Goal: Task Accomplishment & Management: Use online tool/utility

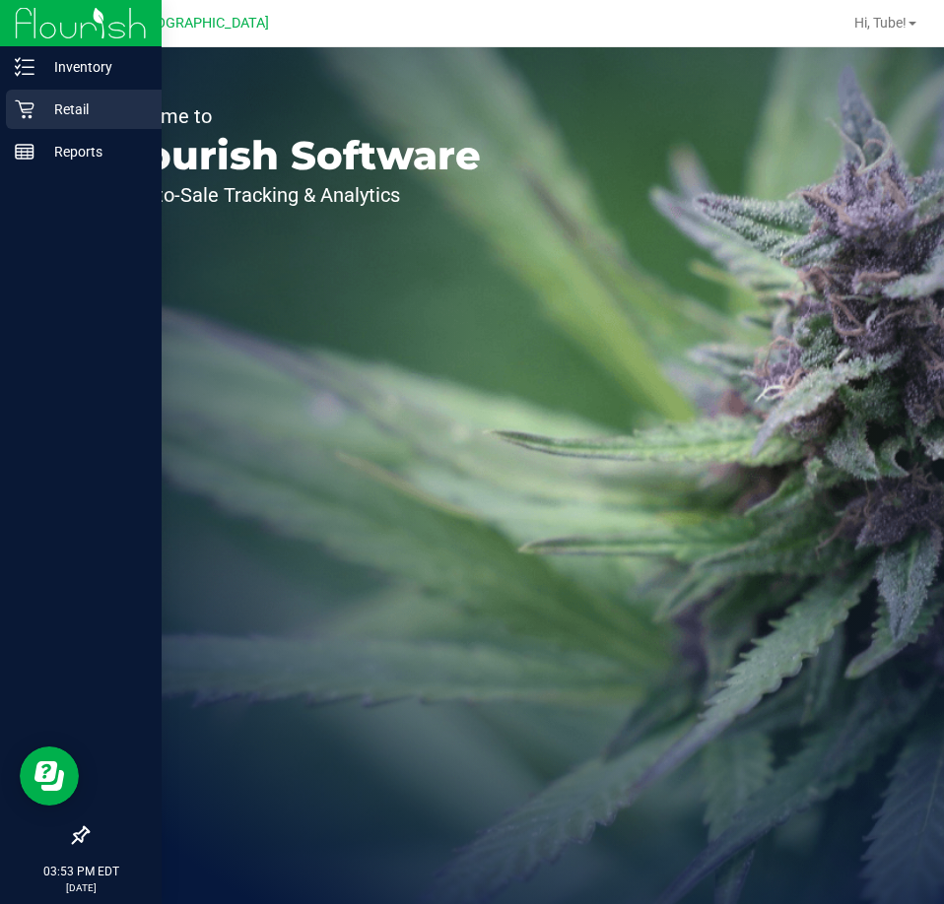
click at [52, 112] on p "Retail" at bounding box center [93, 110] width 118 height 24
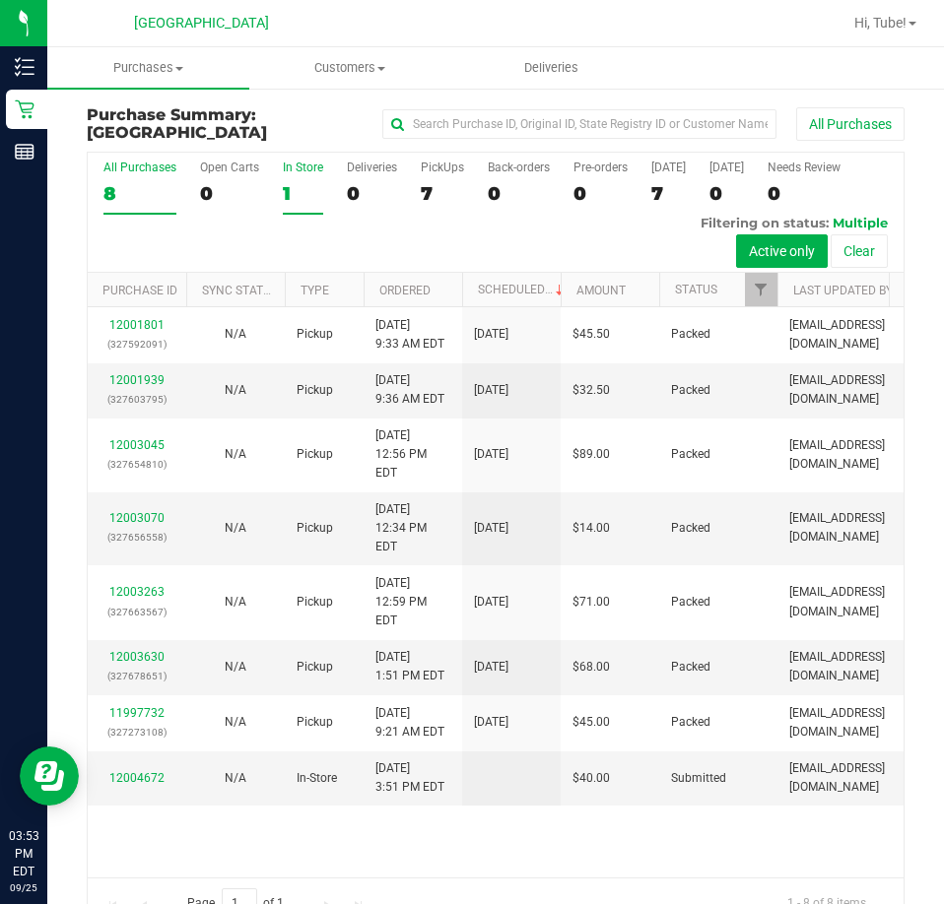
click at [296, 173] on div "In Store" at bounding box center [303, 168] width 40 height 14
click at [0, 0] on input "In Store 1" at bounding box center [0, 0] width 0 height 0
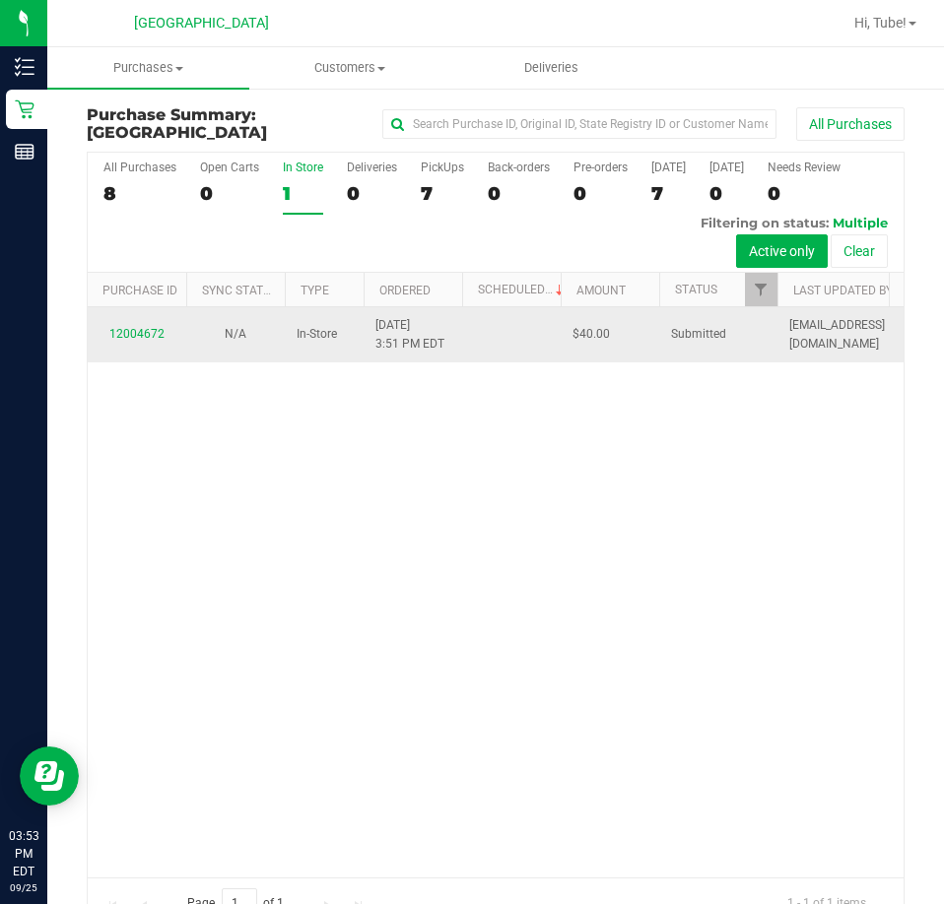
click at [131, 341] on div "12004672" at bounding box center [137, 334] width 75 height 19
click at [130, 321] on td "12004672" at bounding box center [137, 334] width 99 height 54
click at [136, 329] on link "12004672" at bounding box center [136, 334] width 55 height 14
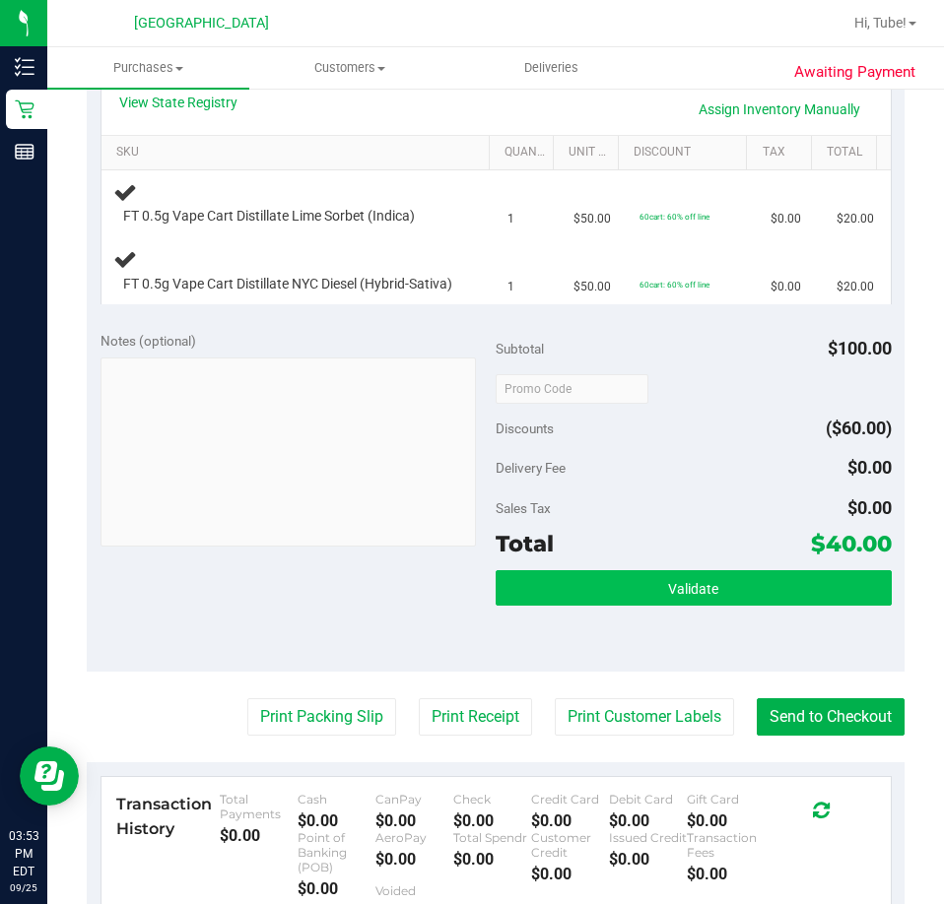
scroll to position [493, 0]
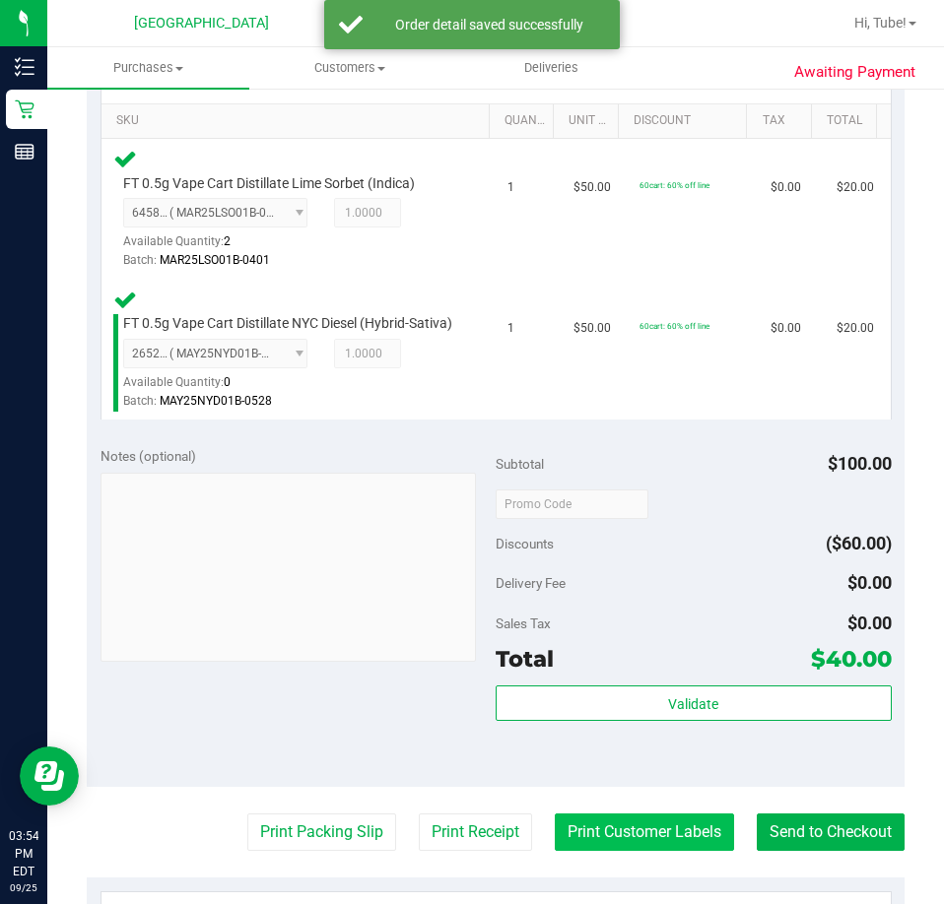
click at [573, 851] on button "Print Customer Labels" at bounding box center [644, 832] width 179 height 37
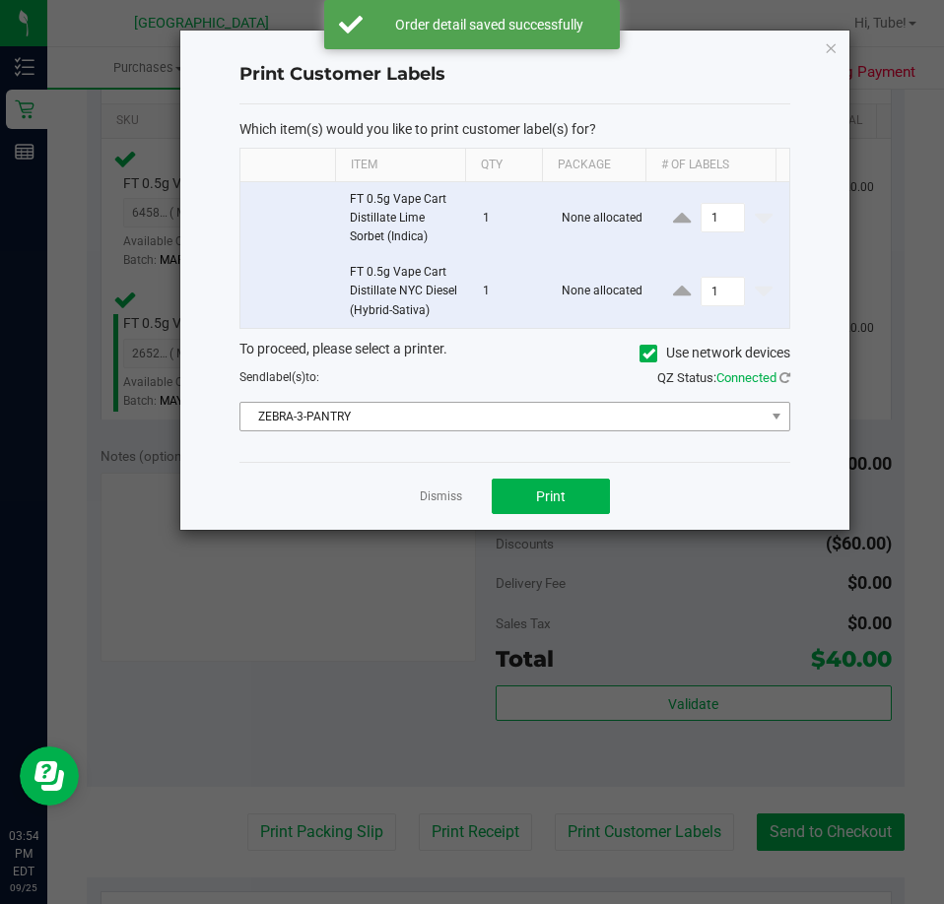
drag, startPoint x: 464, startPoint y: 382, endPoint x: 471, endPoint y: 412, distance: 30.4
click at [463, 386] on div "Send label(s) to: QZ Status: Connected" at bounding box center [515, 378] width 580 height 20
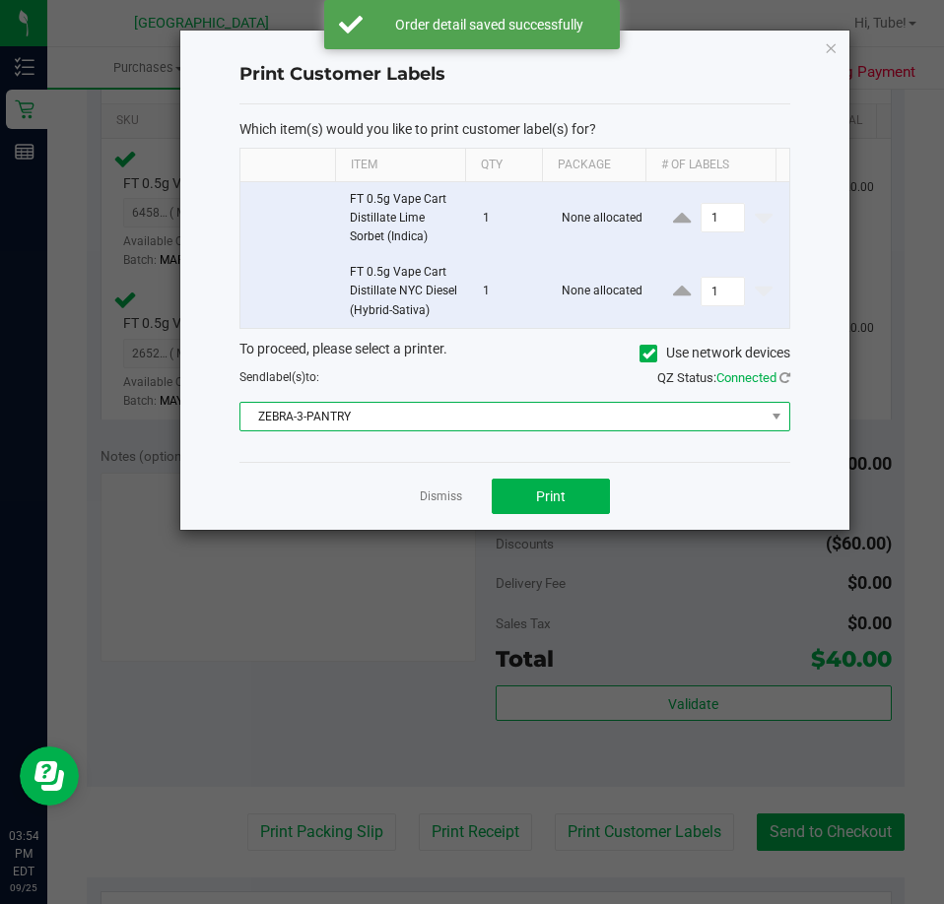
click at [471, 412] on span "ZEBRA-3-PANTRY" at bounding box center [502, 417] width 524 height 28
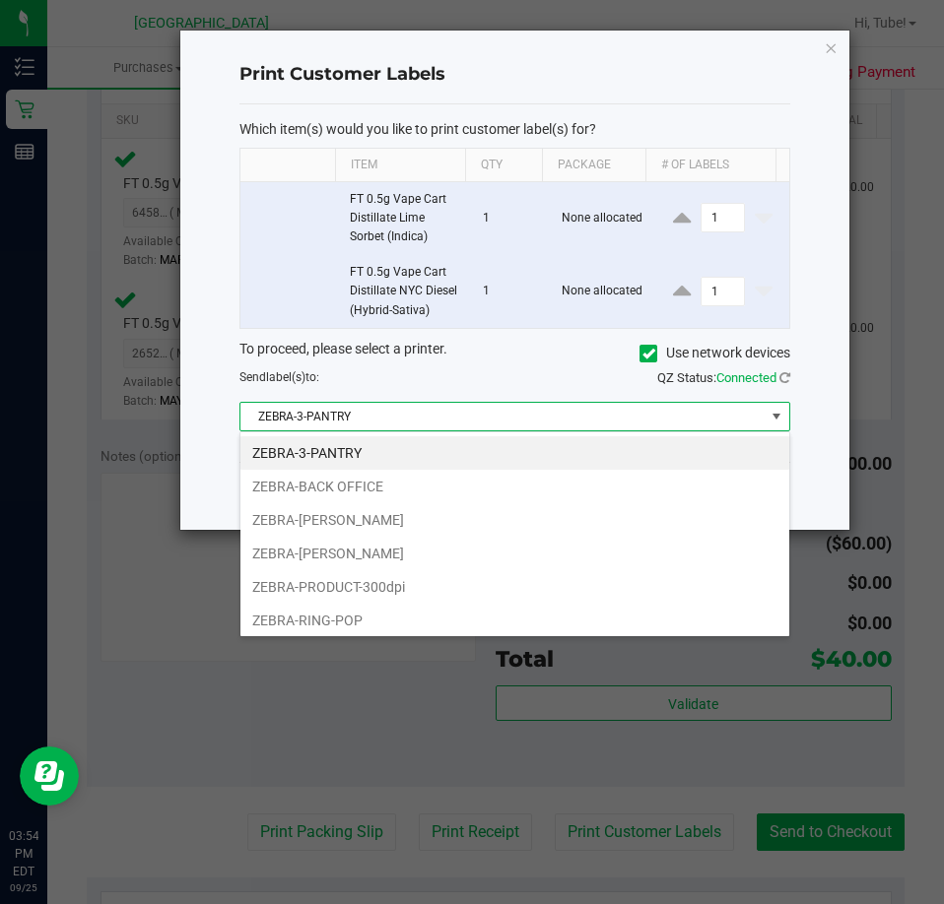
scroll to position [30, 551]
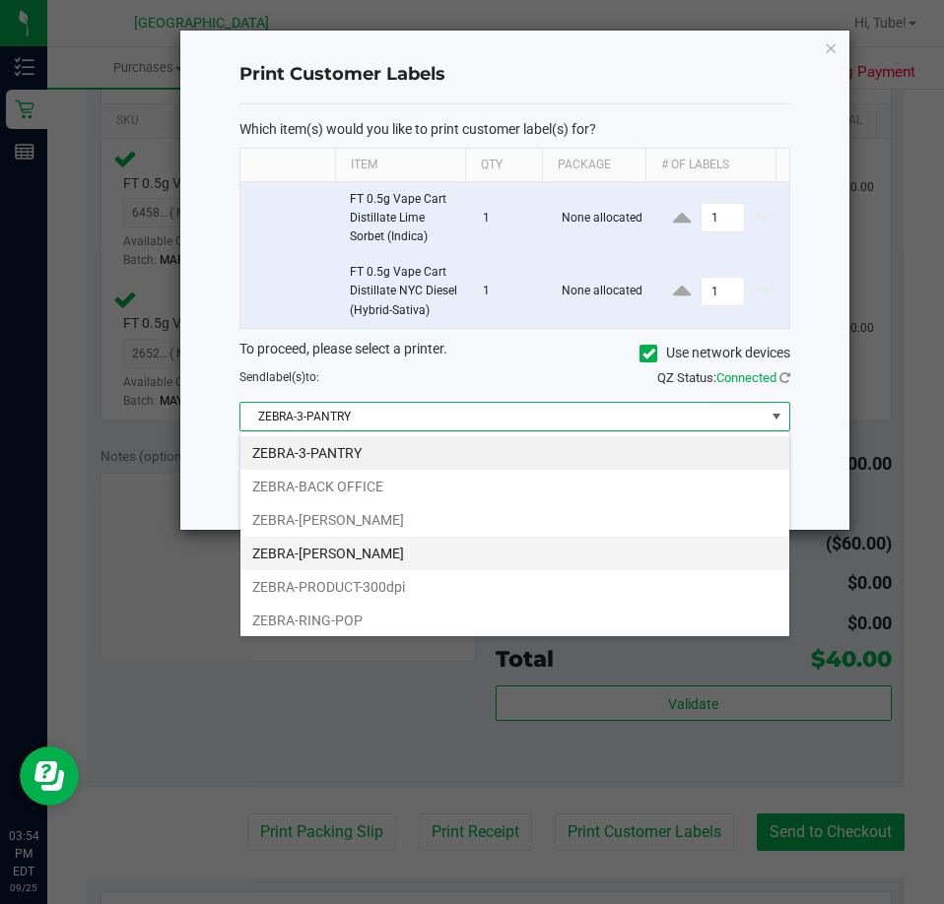
click at [369, 547] on li "ZEBRA-[PERSON_NAME]" at bounding box center [514, 553] width 549 height 33
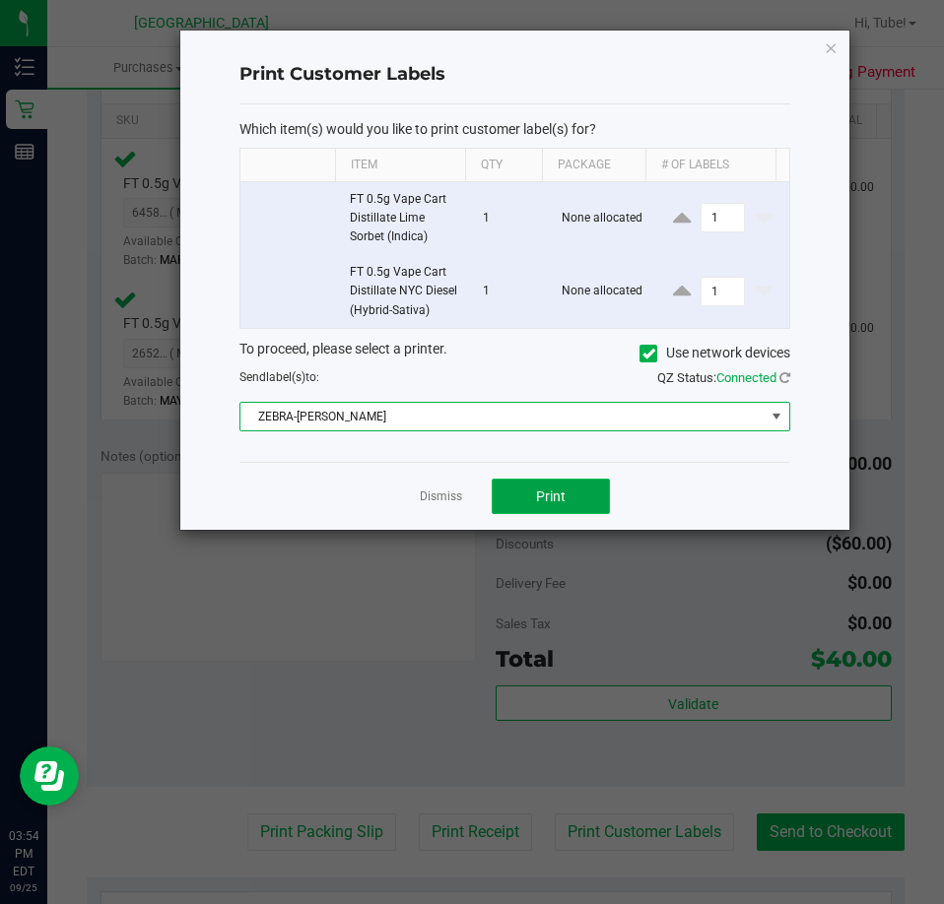
click at [544, 498] on span "Print" at bounding box center [551, 497] width 30 height 16
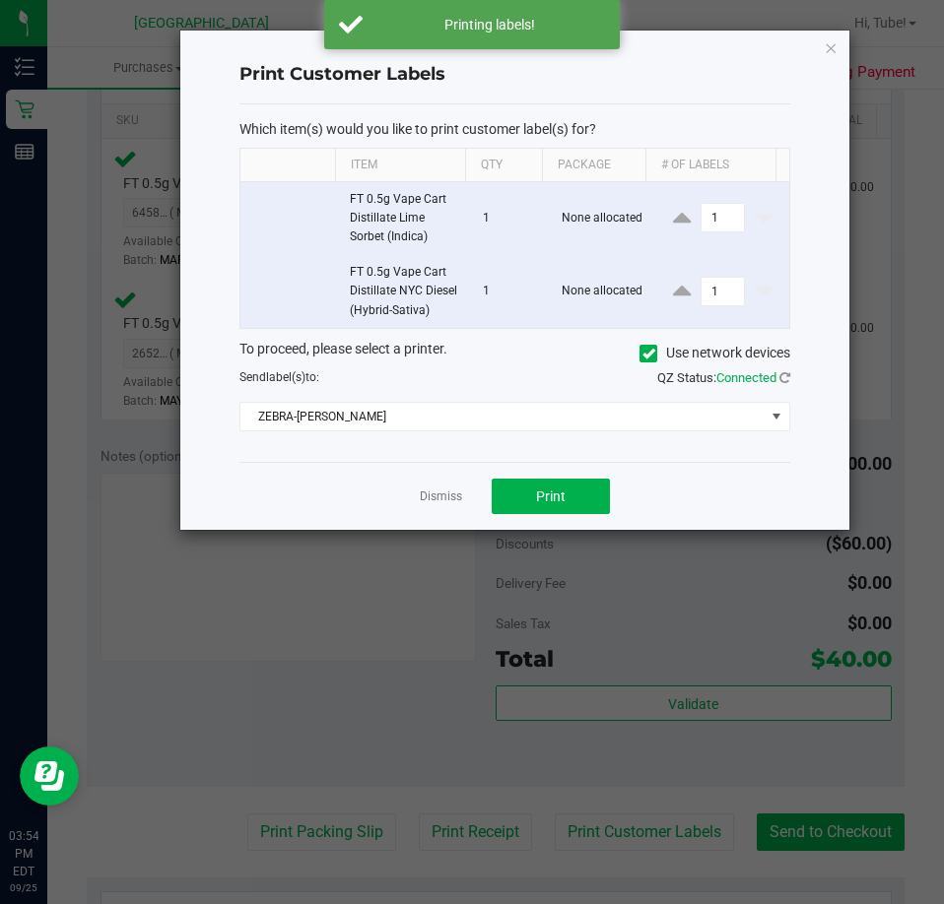
click at [823, 44] on div "Print Customer Labels Which item(s) would you like to print customer label(s) f…" at bounding box center [514, 281] width 669 height 500
click at [832, 45] on icon "button" at bounding box center [832, 47] width 14 height 24
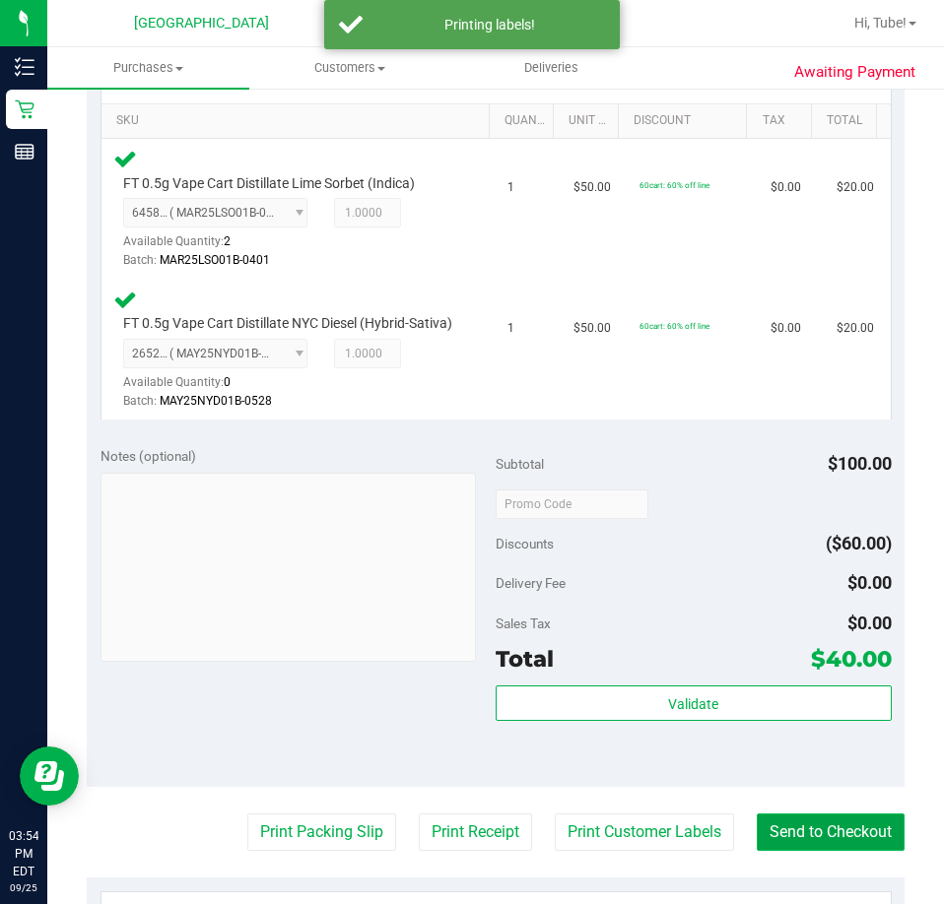
click at [840, 846] on button "Send to Checkout" at bounding box center [831, 832] width 148 height 37
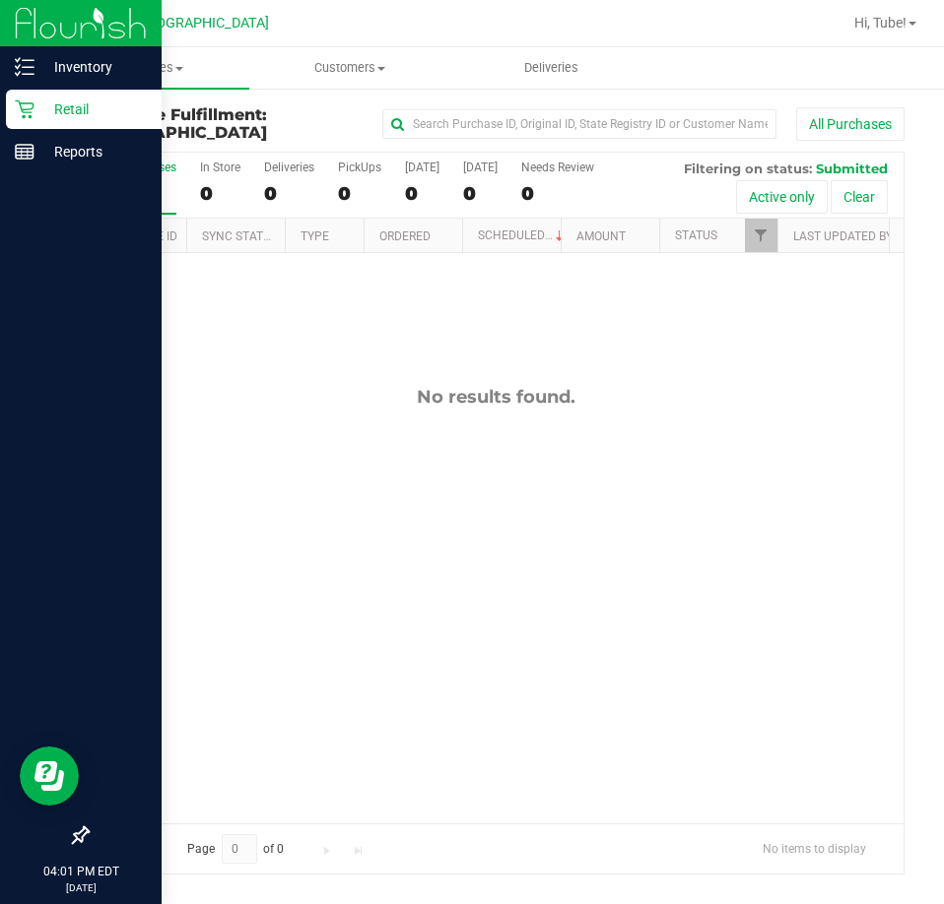
click at [54, 112] on p "Retail" at bounding box center [93, 110] width 118 height 24
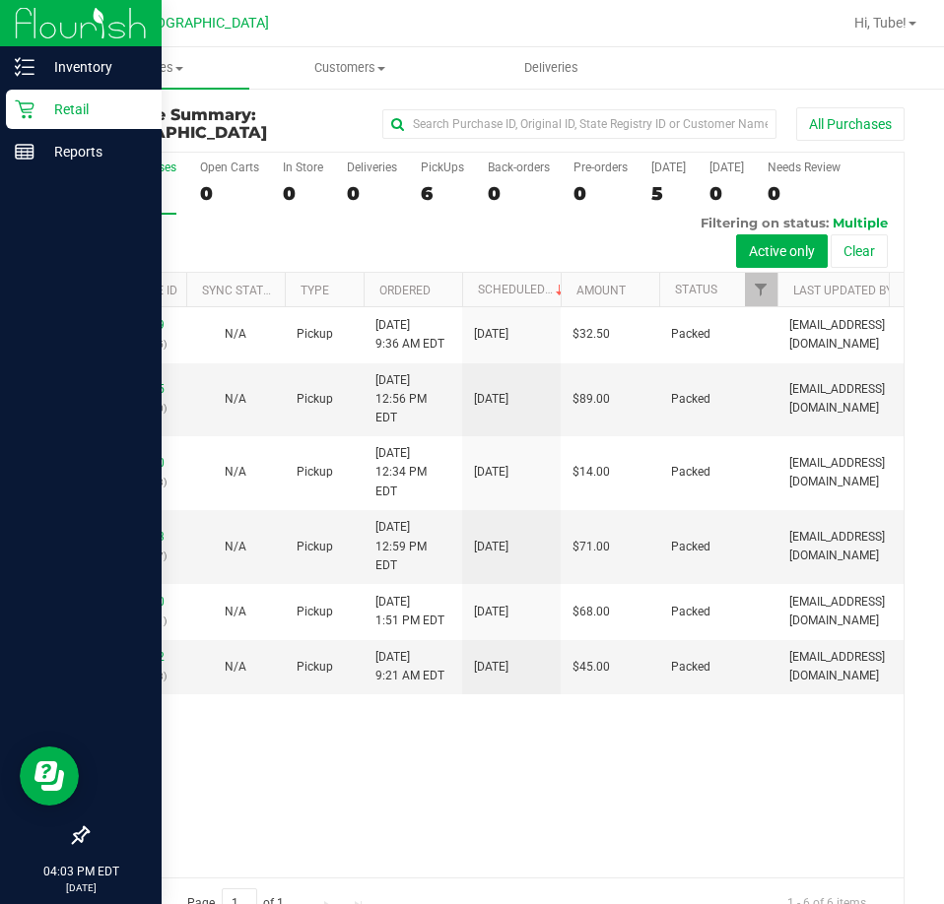
drag, startPoint x: 76, startPoint y: 609, endPoint x: 18, endPoint y: 593, distance: 60.2
click at [37, 601] on div "Inventory Retail Reports 04:03 PM EDT 09/25/2025 09/25 Orange Park WC Hi, Tube!…" at bounding box center [472, 452] width 944 height 904
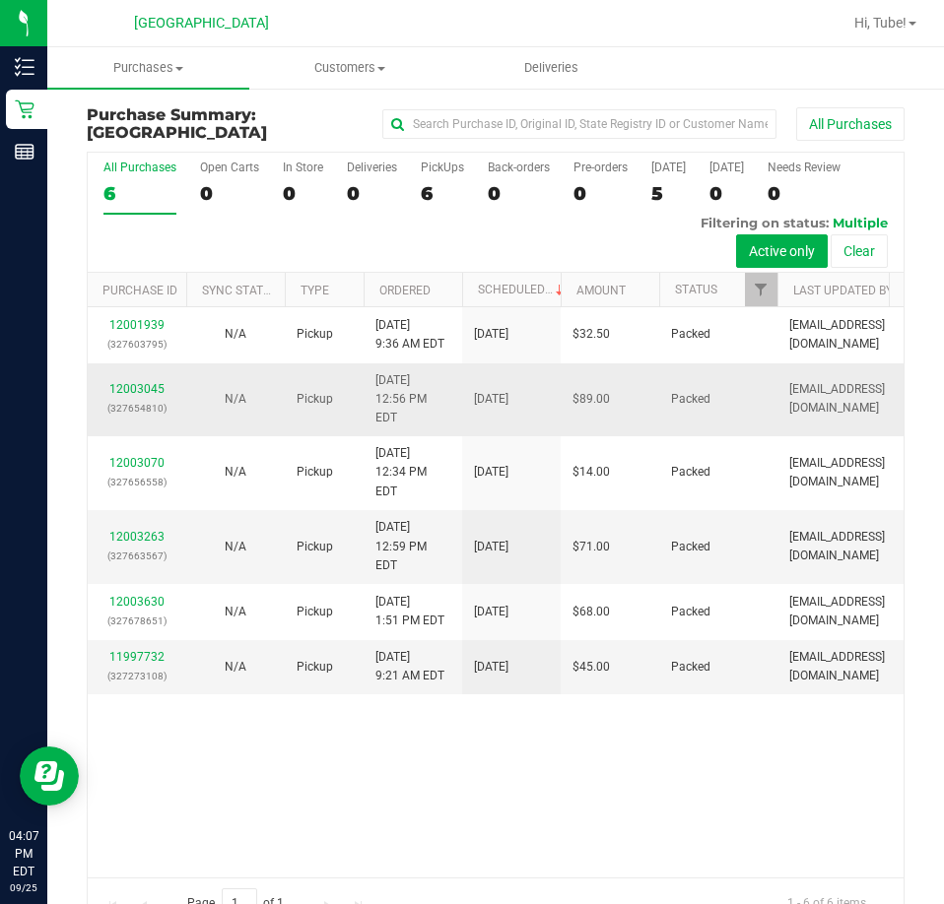
drag, startPoint x: 144, startPoint y: 363, endPoint x: 9, endPoint y: 349, distance: 135.7
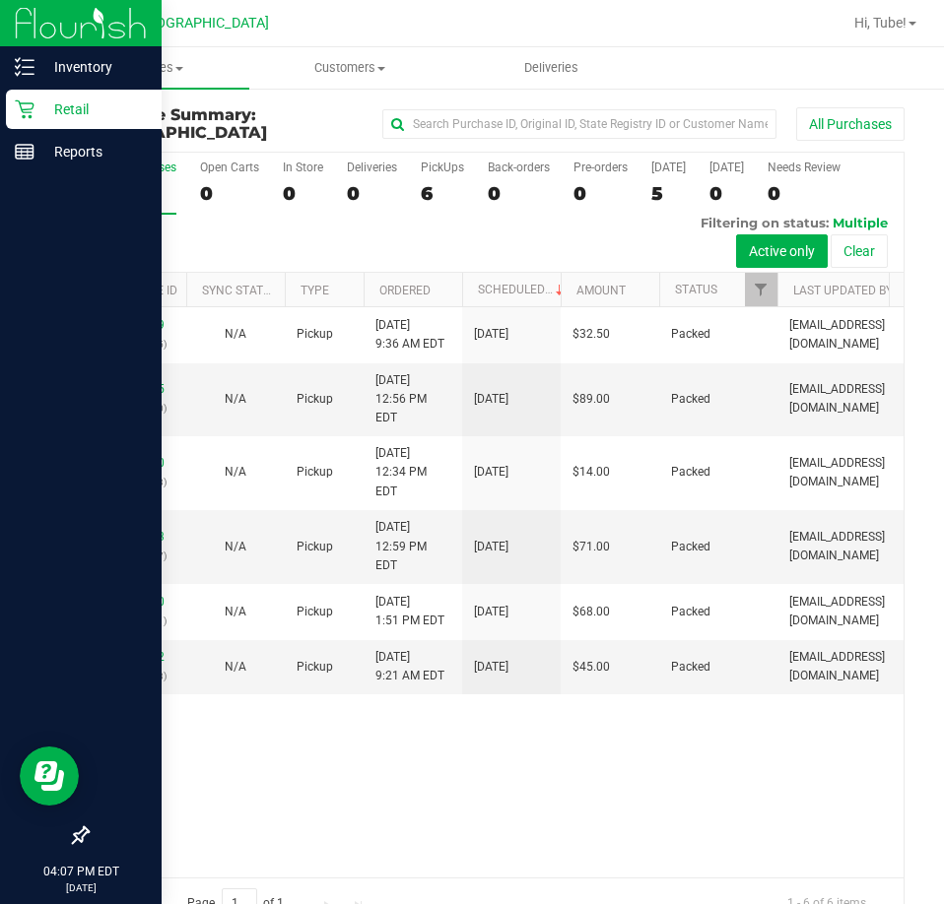
click at [142, 364] on td "12003045 (327654810)" at bounding box center [137, 401] width 99 height 74
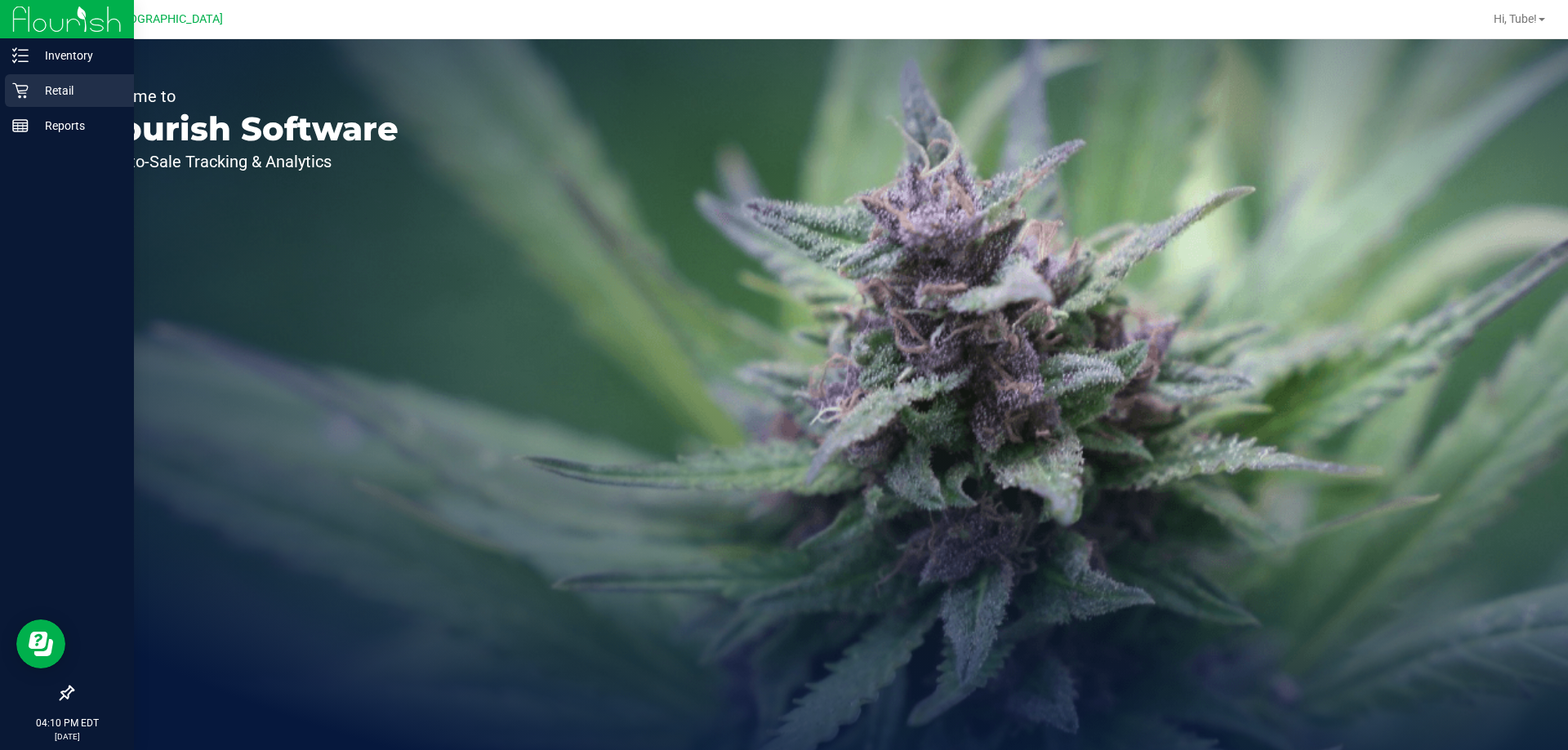
click at [47, 95] on p "Retail" at bounding box center [77, 91] width 98 height 20
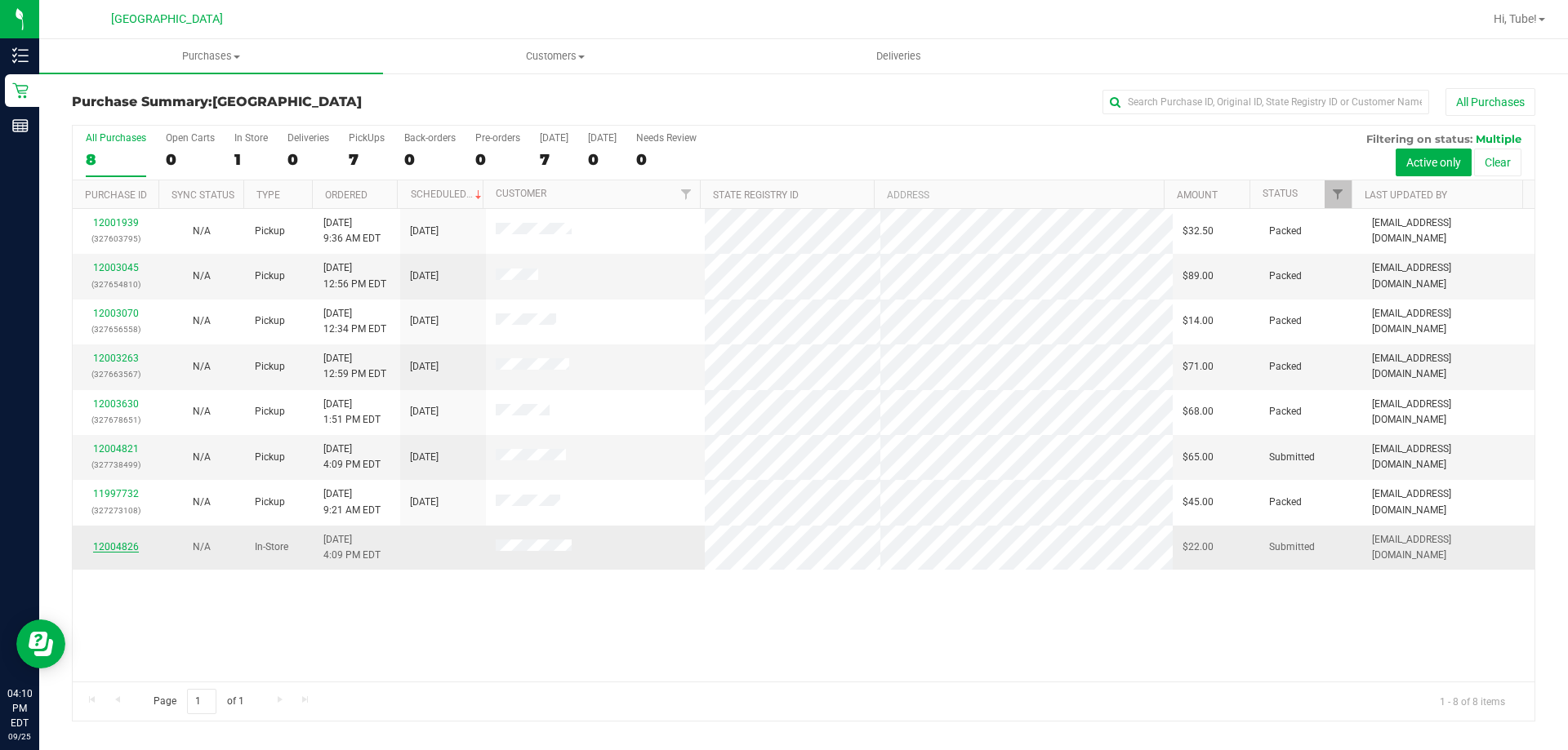
click at [119, 541] on link "12004826" at bounding box center [115, 547] width 46 height 12
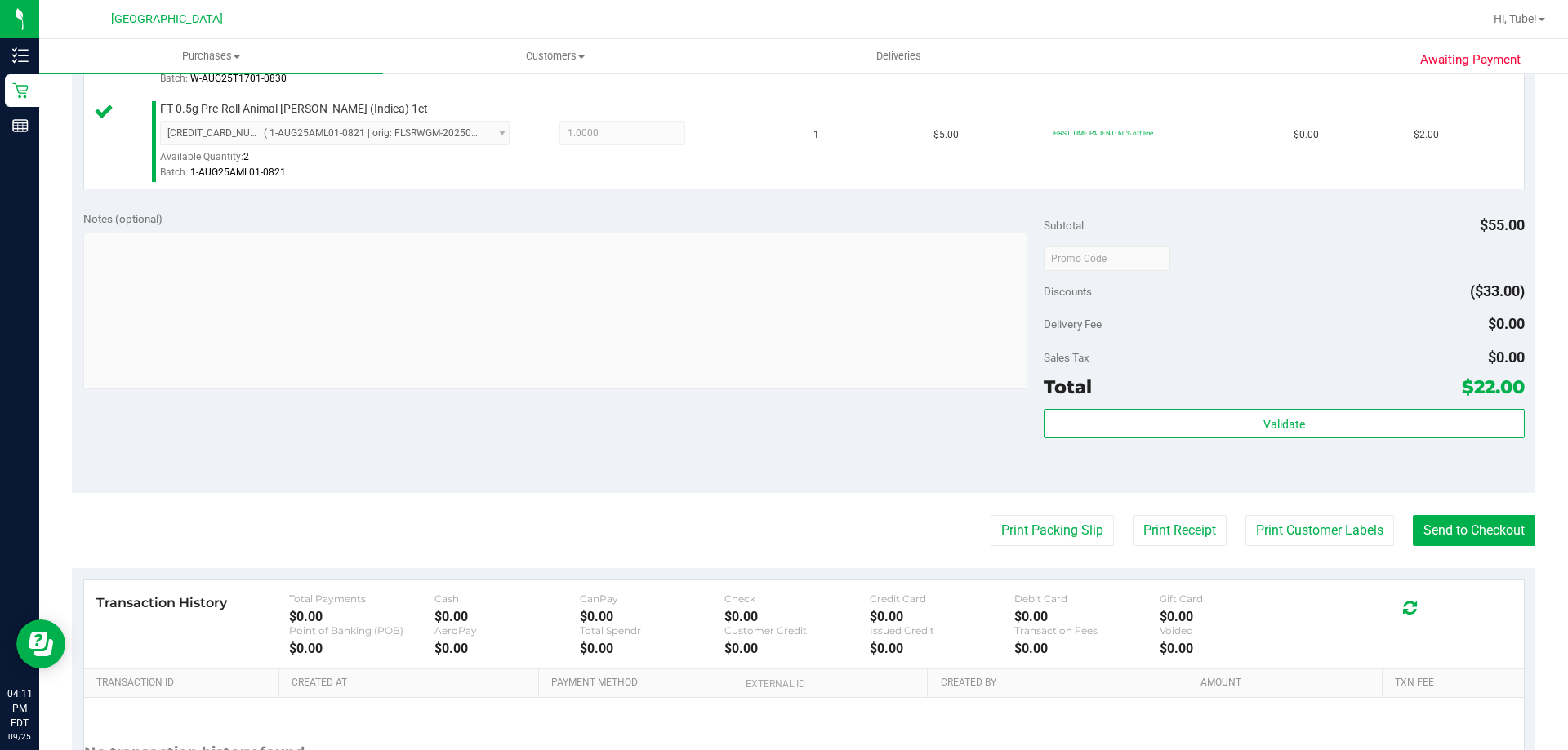
scroll to position [572, 0]
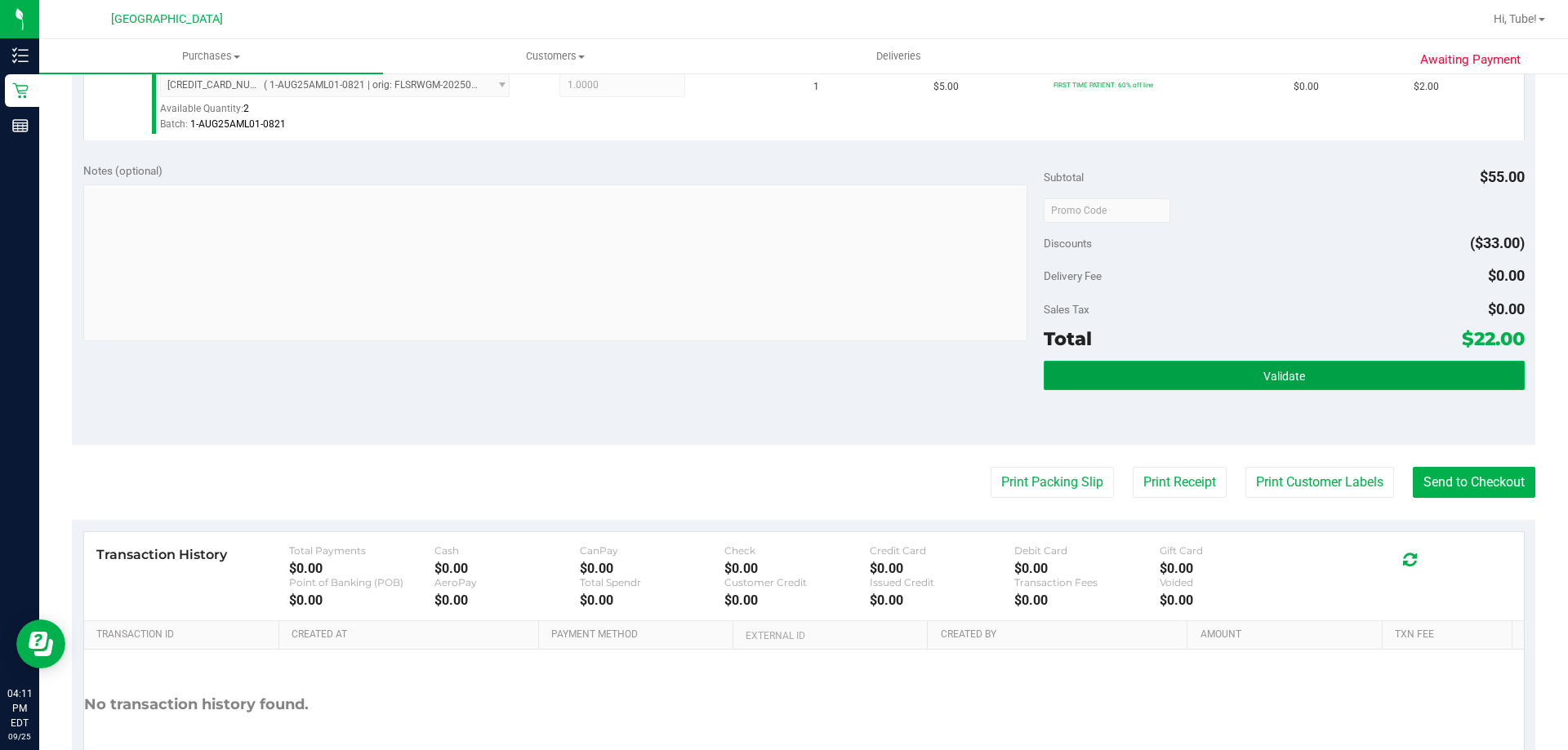
click at [1204, 369] on button "Validate" at bounding box center [1283, 375] width 480 height 29
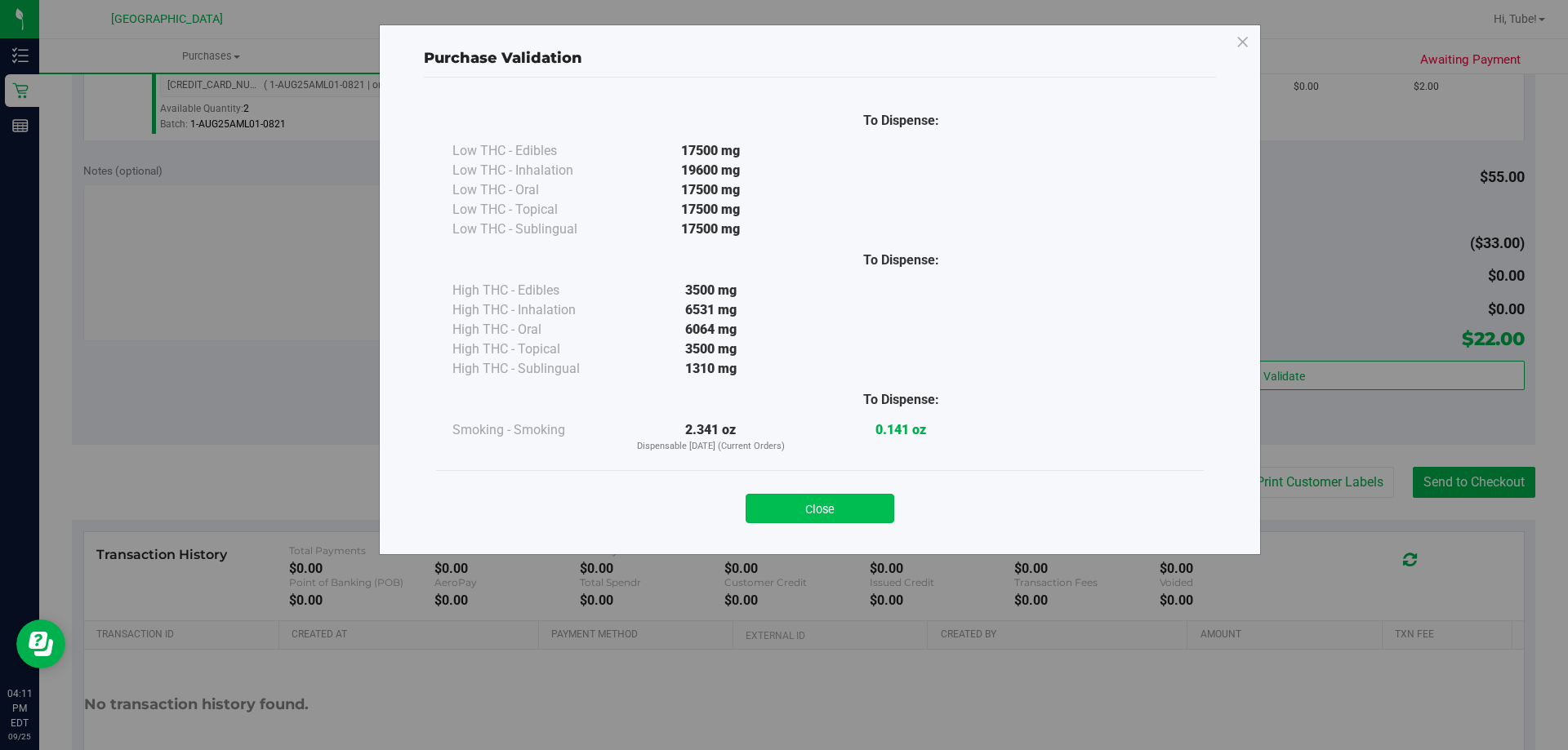
click at [811, 505] on button "Close" at bounding box center [820, 508] width 148 height 29
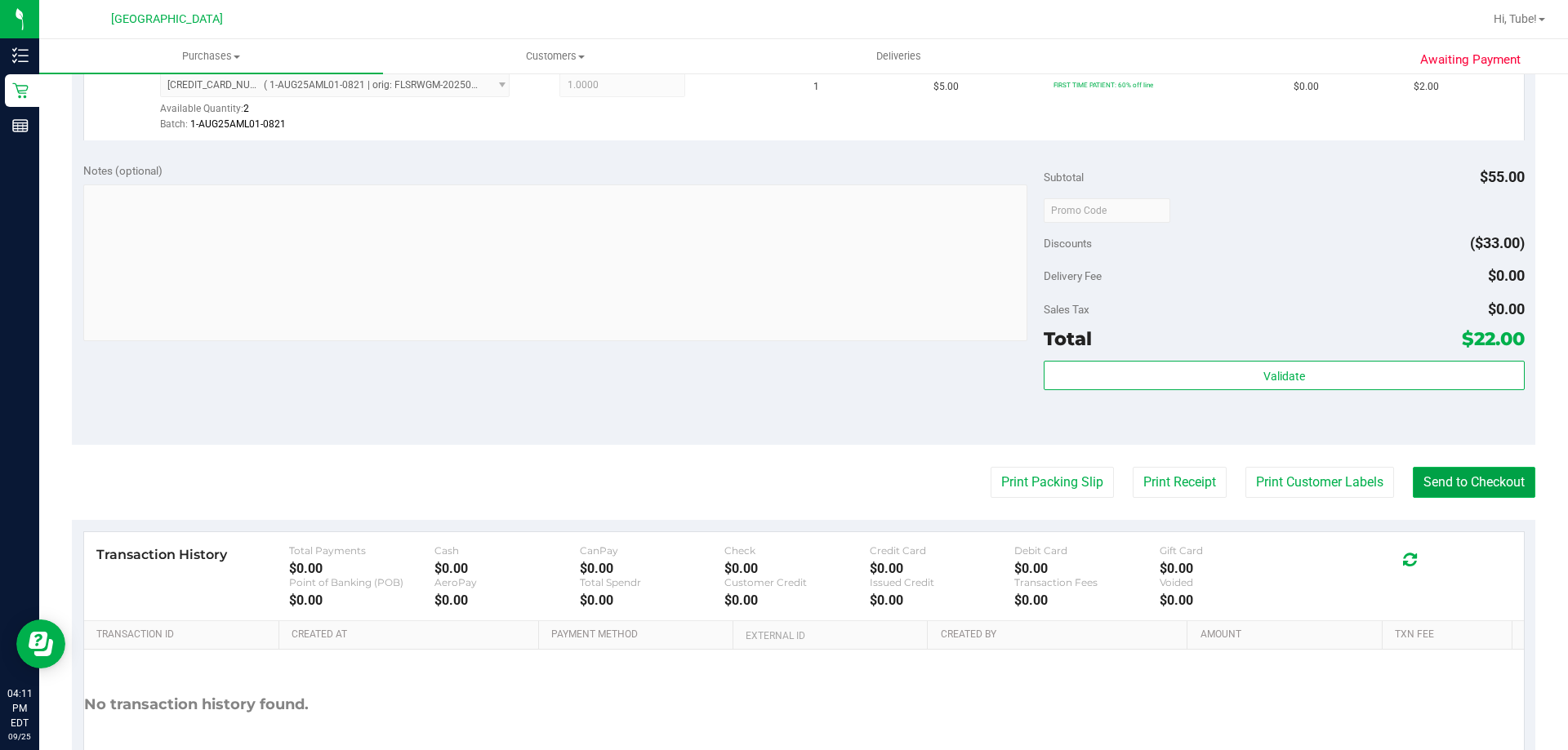
click at [1482, 491] on button "Send to Checkout" at bounding box center [1474, 482] width 123 height 31
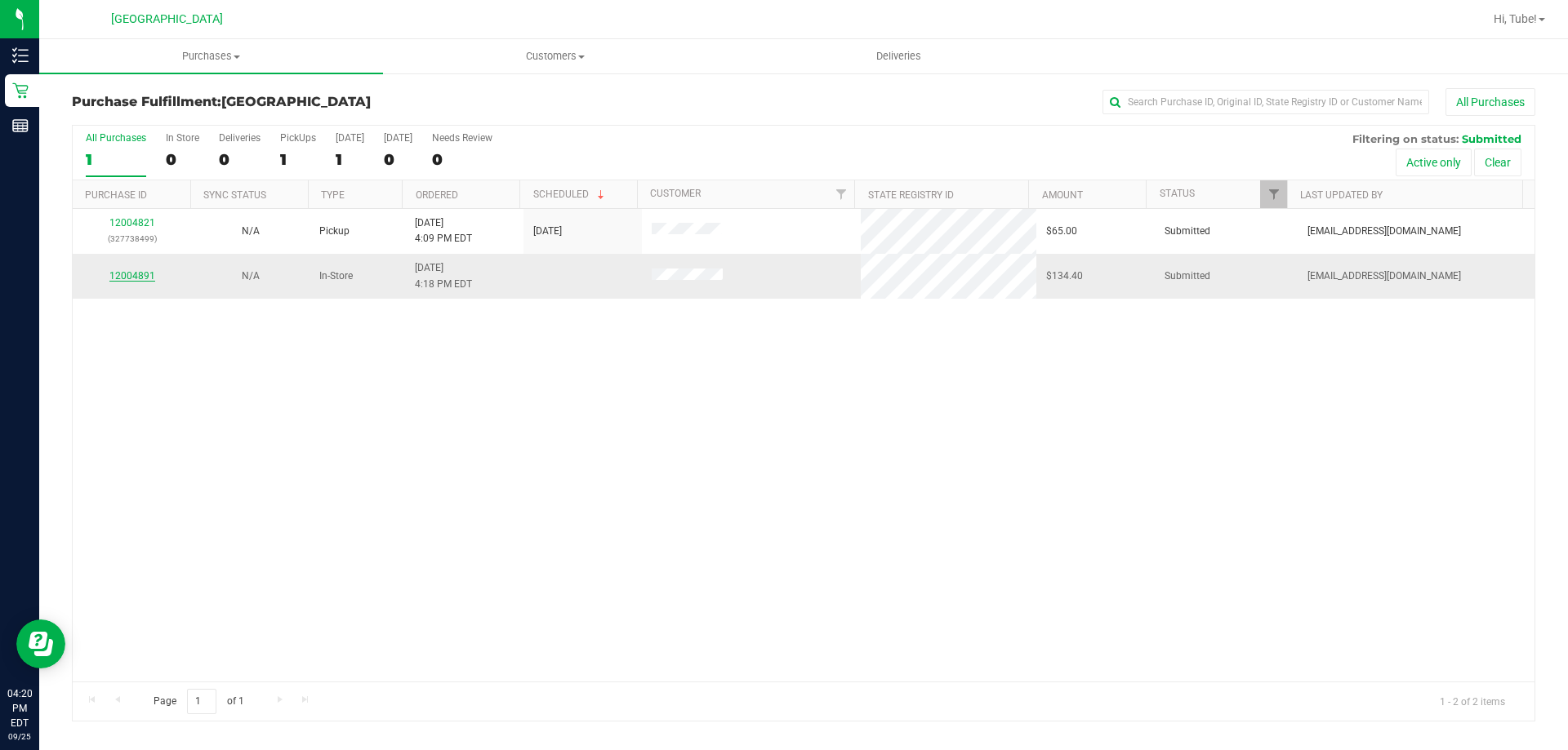
click at [116, 281] on link "12004891" at bounding box center [132, 276] width 46 height 12
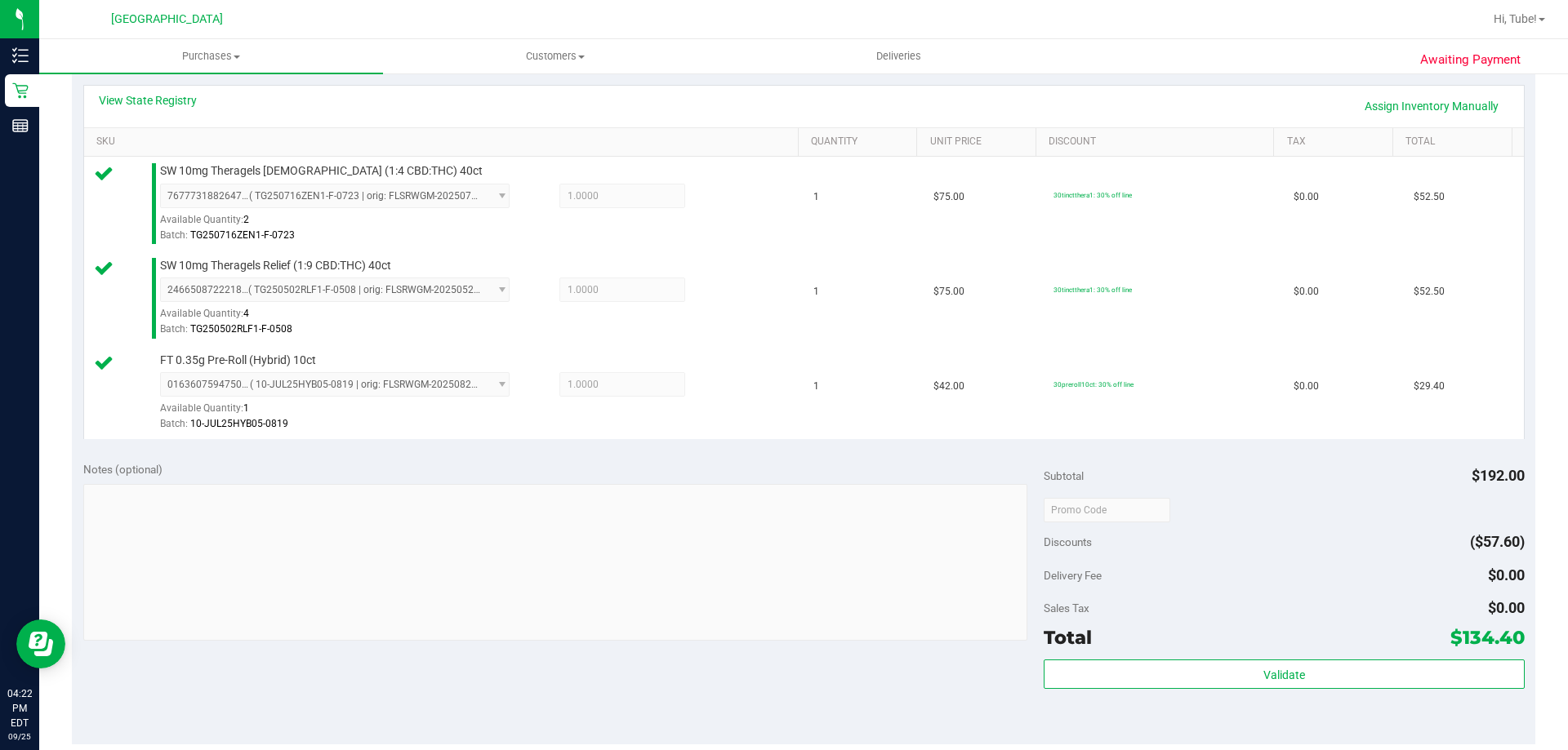
scroll to position [774, 0]
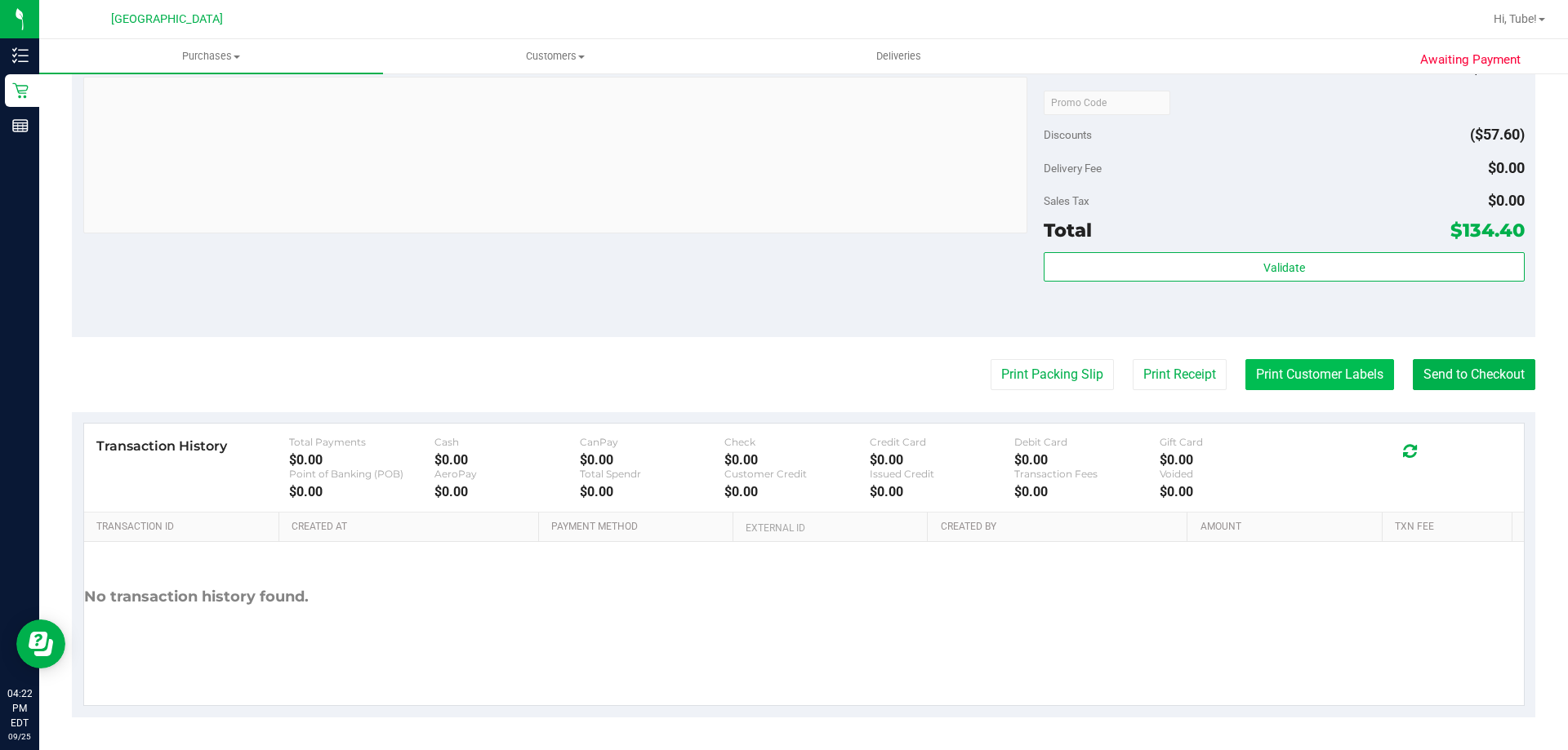
click at [1282, 369] on button "Print Customer Labels" at bounding box center [1319, 375] width 148 height 31
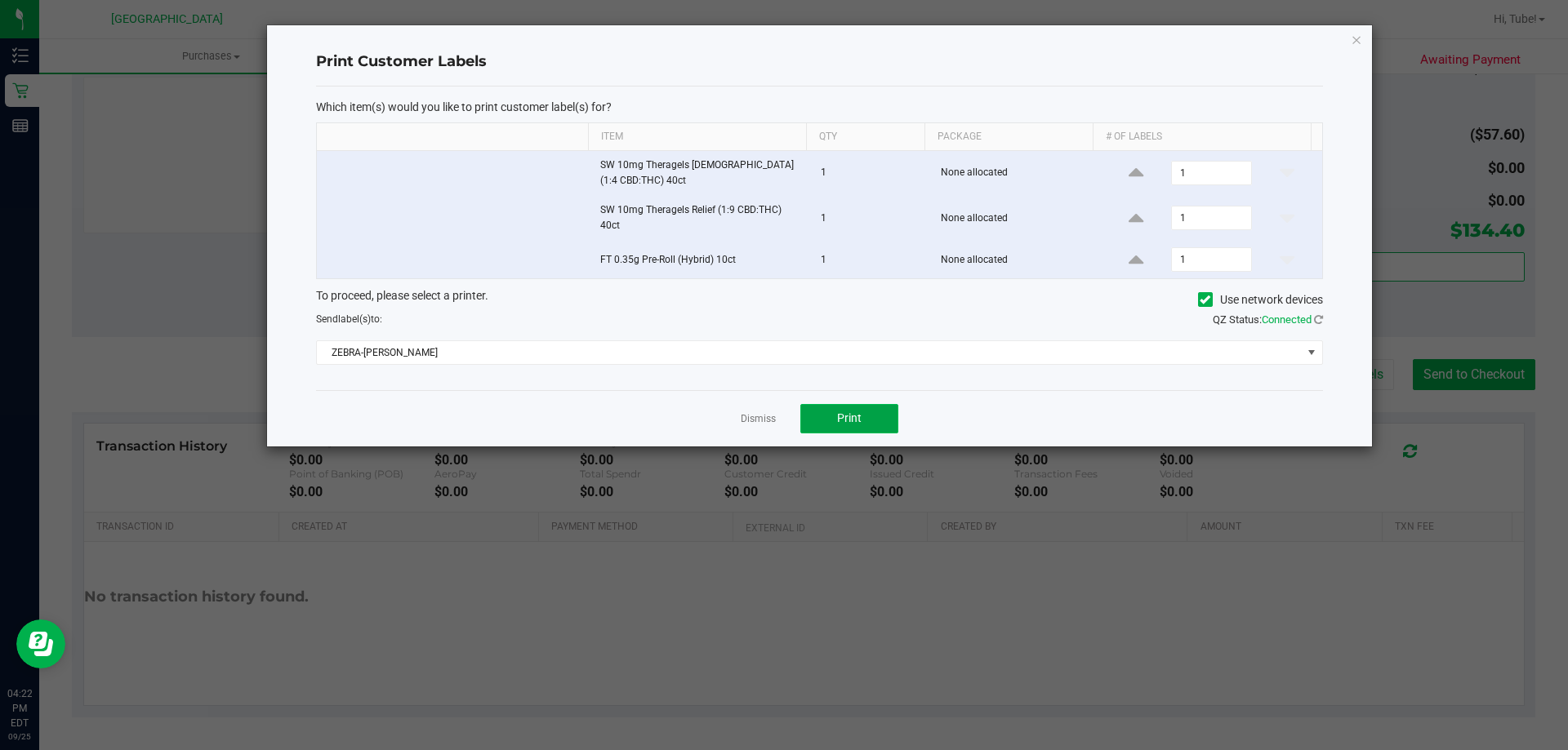
click at [841, 404] on button "Print" at bounding box center [849, 419] width 98 height 29
click at [1354, 37] on icon "button" at bounding box center [1357, 39] width 12 height 20
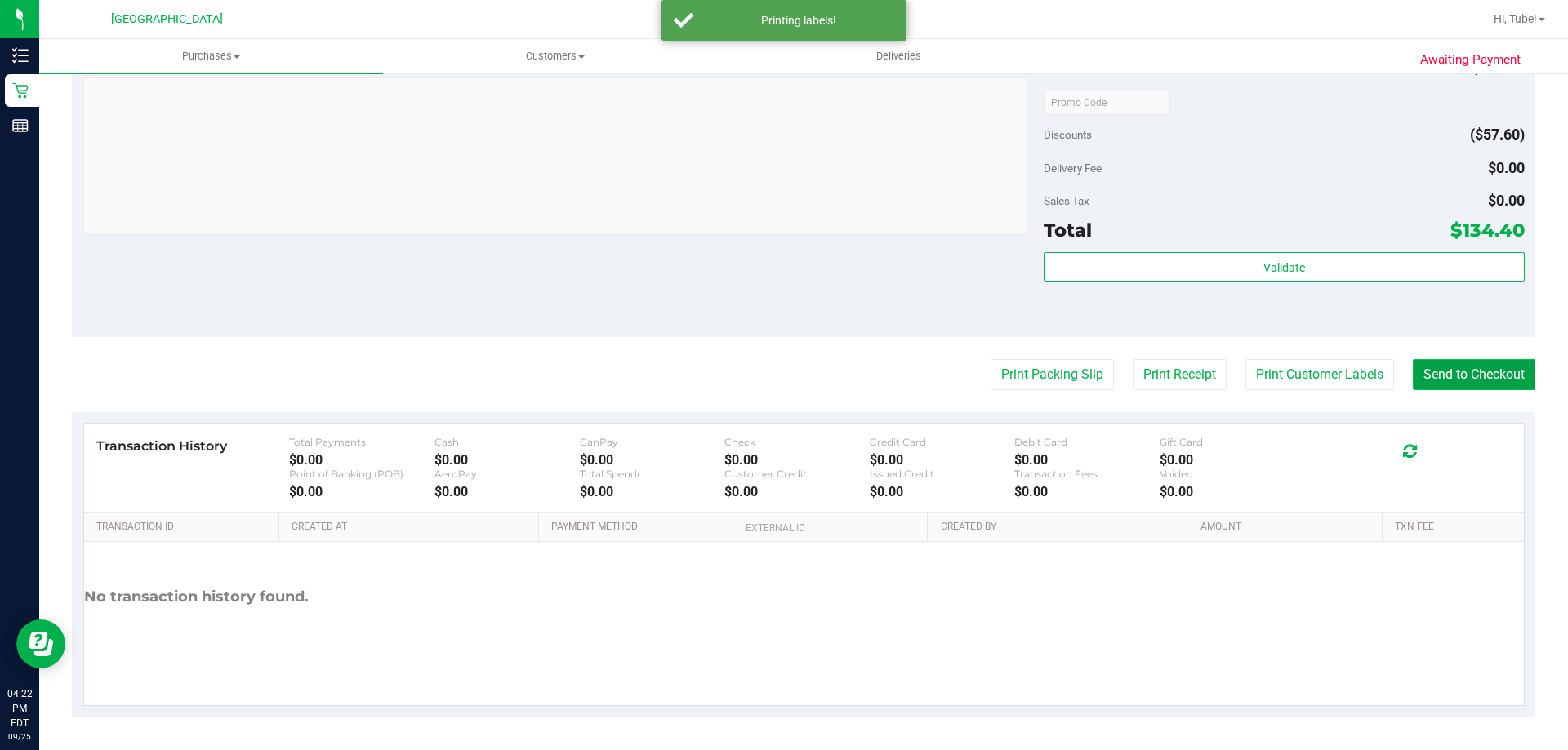
click at [1461, 379] on button "Send to Checkout" at bounding box center [1474, 375] width 123 height 31
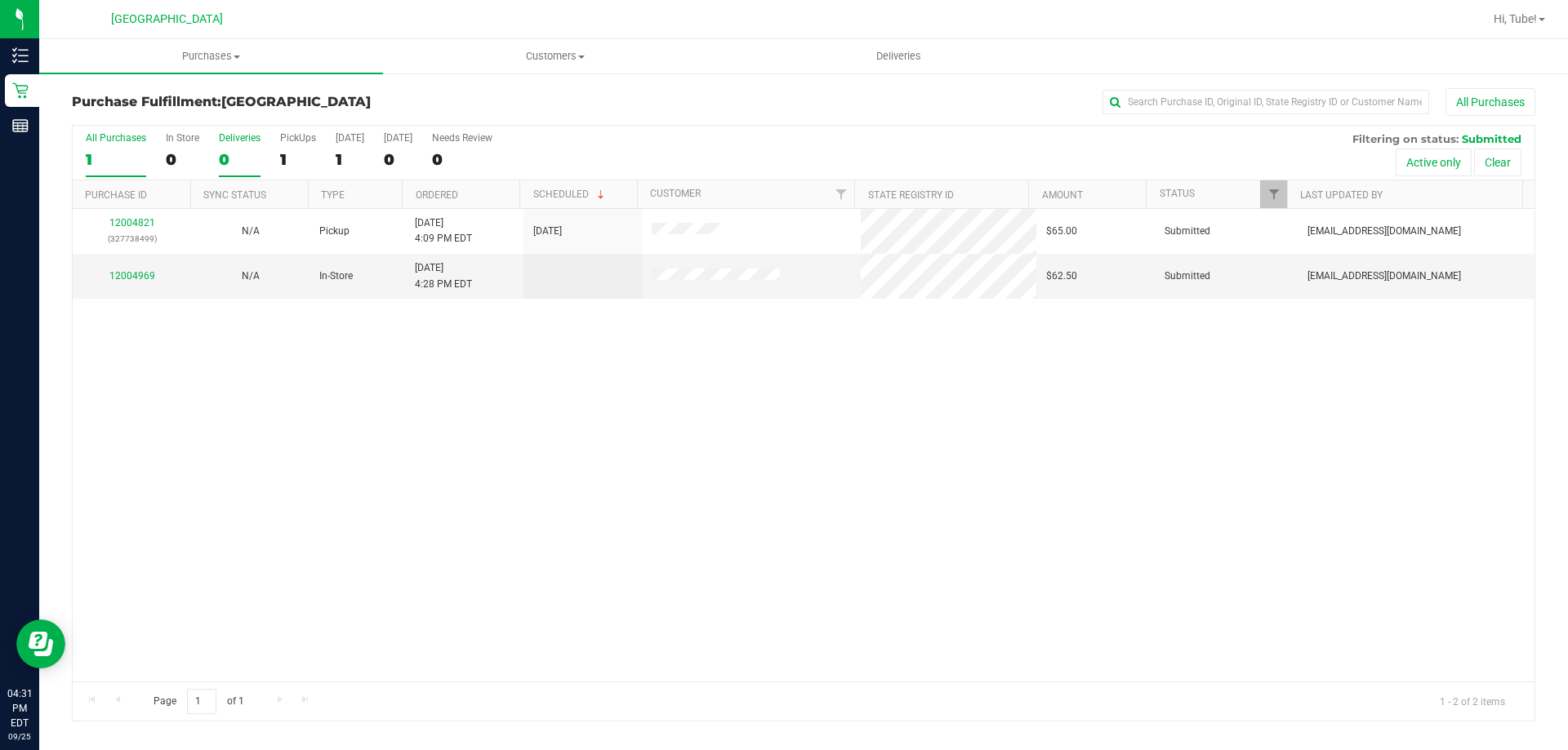
click at [240, 139] on div "Deliveries" at bounding box center [240, 138] width 41 height 12
click at [0, 0] on input "Deliveries 0" at bounding box center [0, 0] width 0 height 0
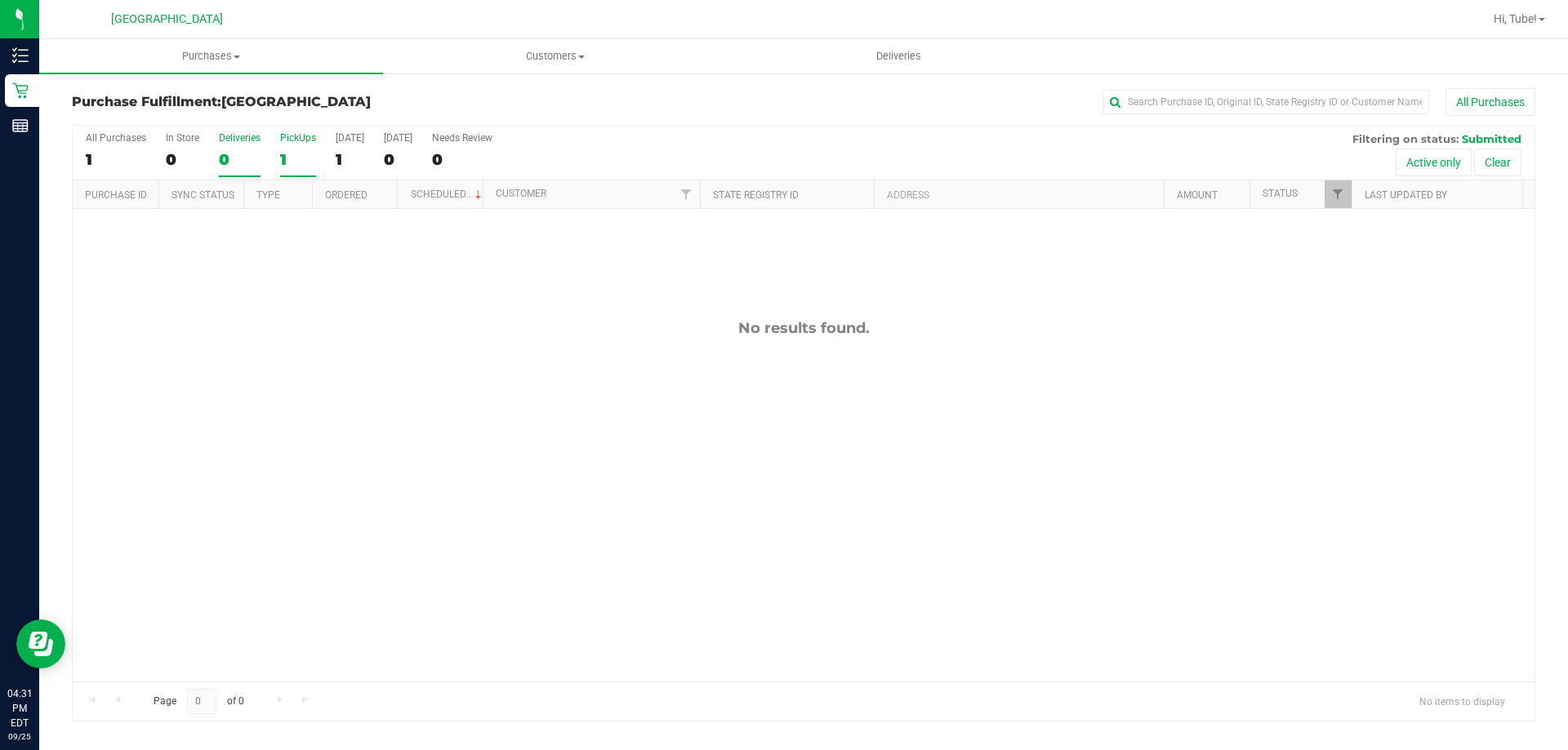
click at [298, 148] on label "PickUps 1" at bounding box center [298, 155] width 36 height 45
click at [0, 0] on input "PickUps 1" at bounding box center [0, 0] width 0 height 0
click at [184, 148] on label "In Store 1" at bounding box center [182, 155] width 33 height 45
click at [0, 0] on input "In Store 1" at bounding box center [0, 0] width 0 height 0
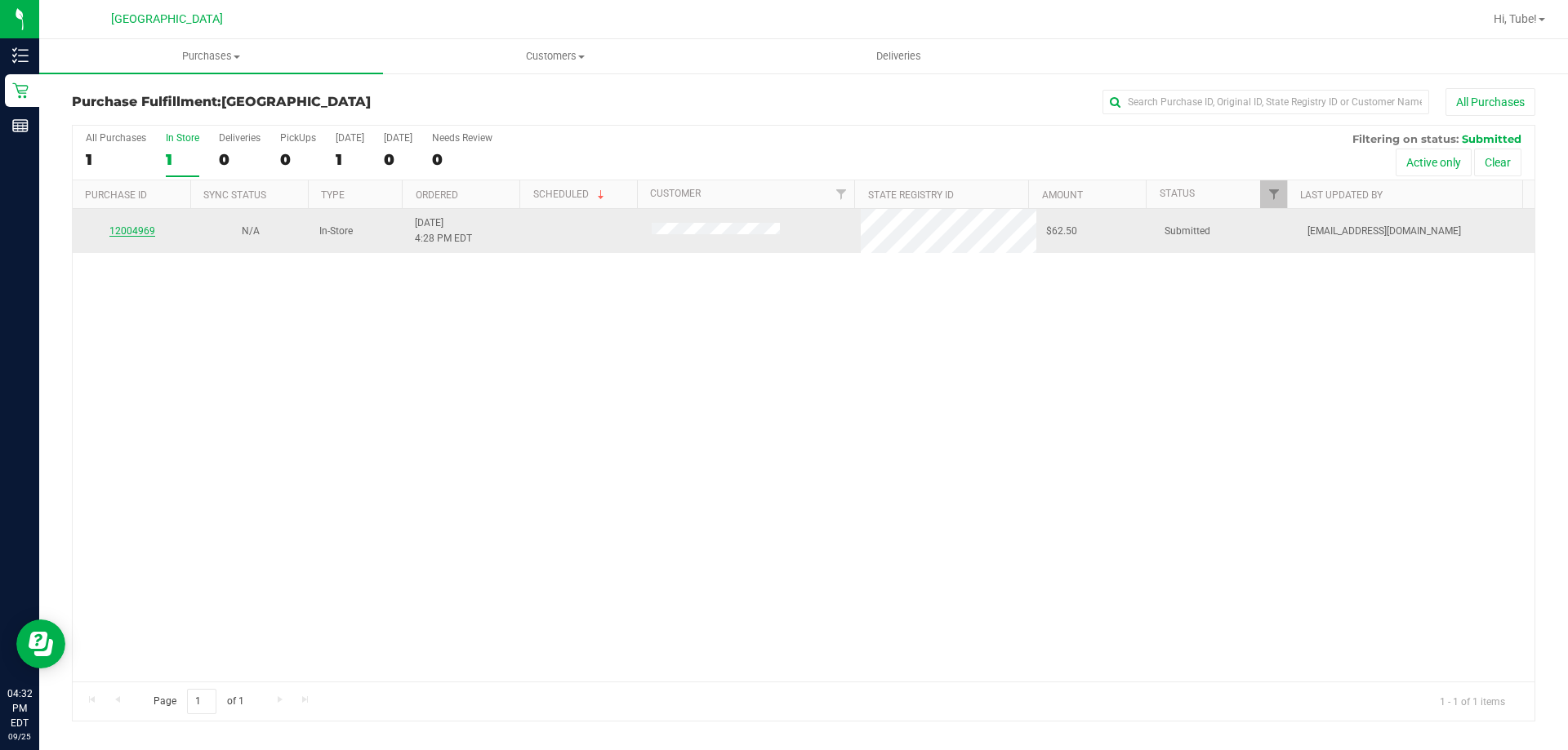
click at [145, 233] on link "12004969" at bounding box center [132, 231] width 46 height 12
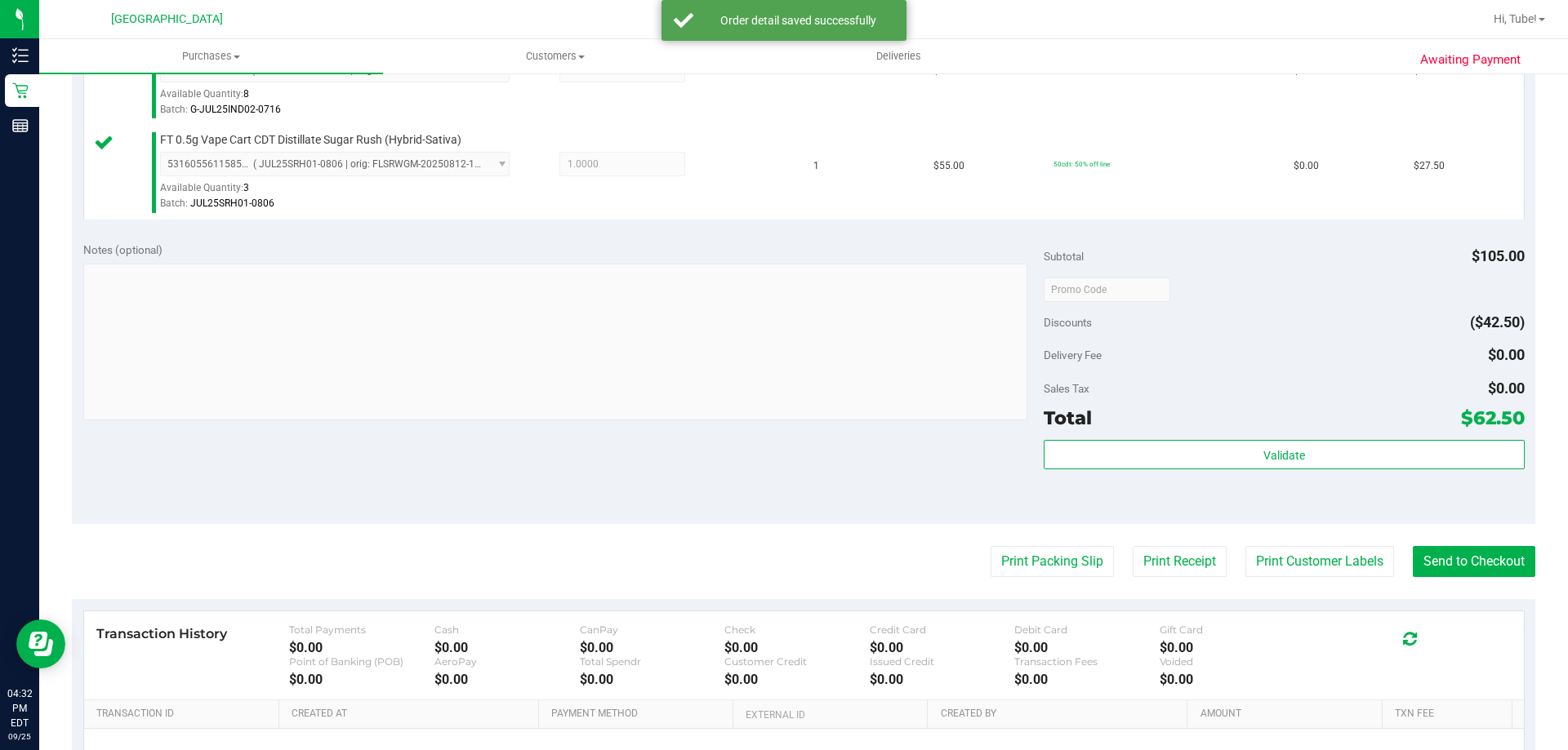
scroll to position [572, 0]
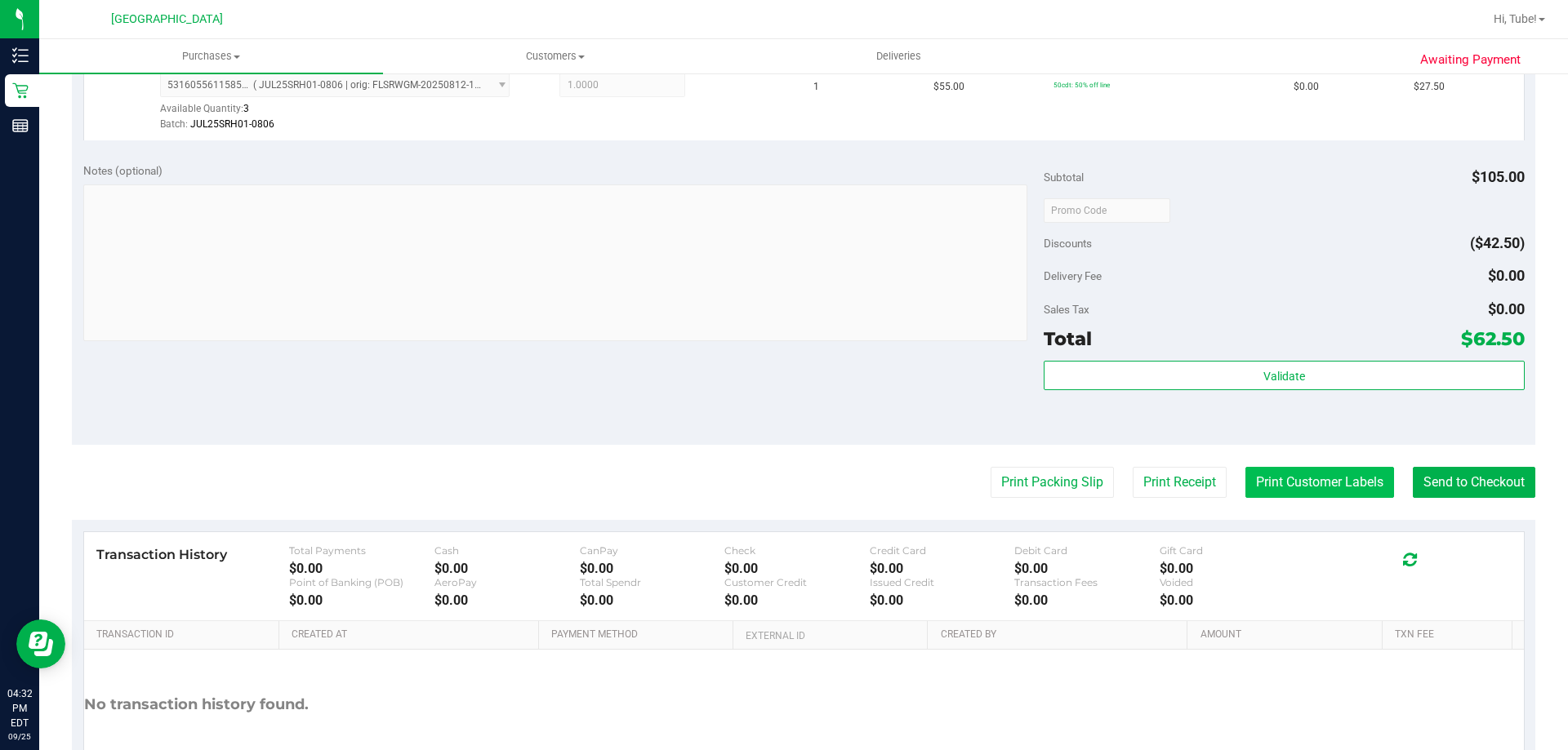
click at [1293, 496] on button "Print Customer Labels" at bounding box center [1319, 482] width 148 height 31
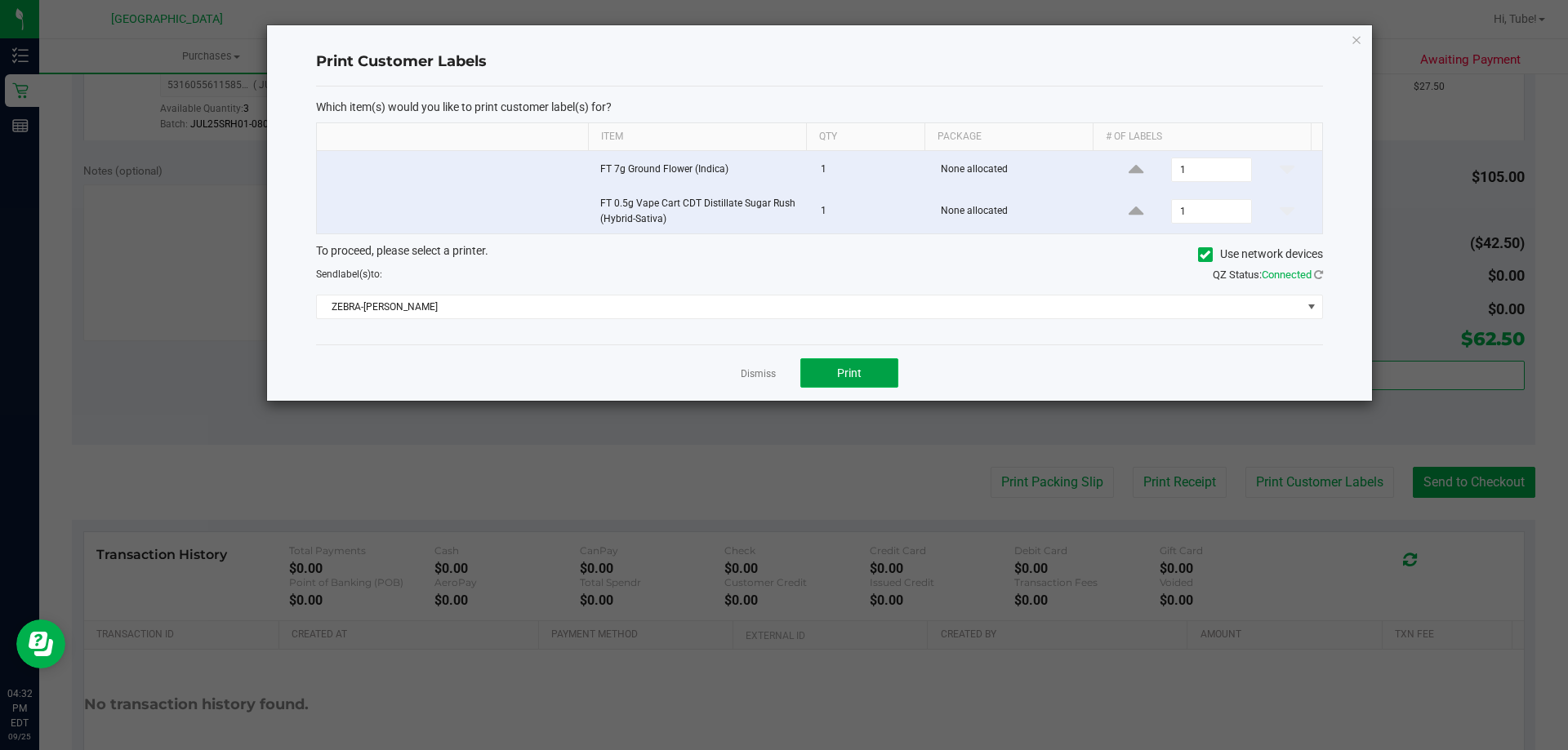
click at [874, 370] on button "Print" at bounding box center [849, 373] width 98 height 29
click at [1357, 31] on icon "button" at bounding box center [1357, 39] width 12 height 20
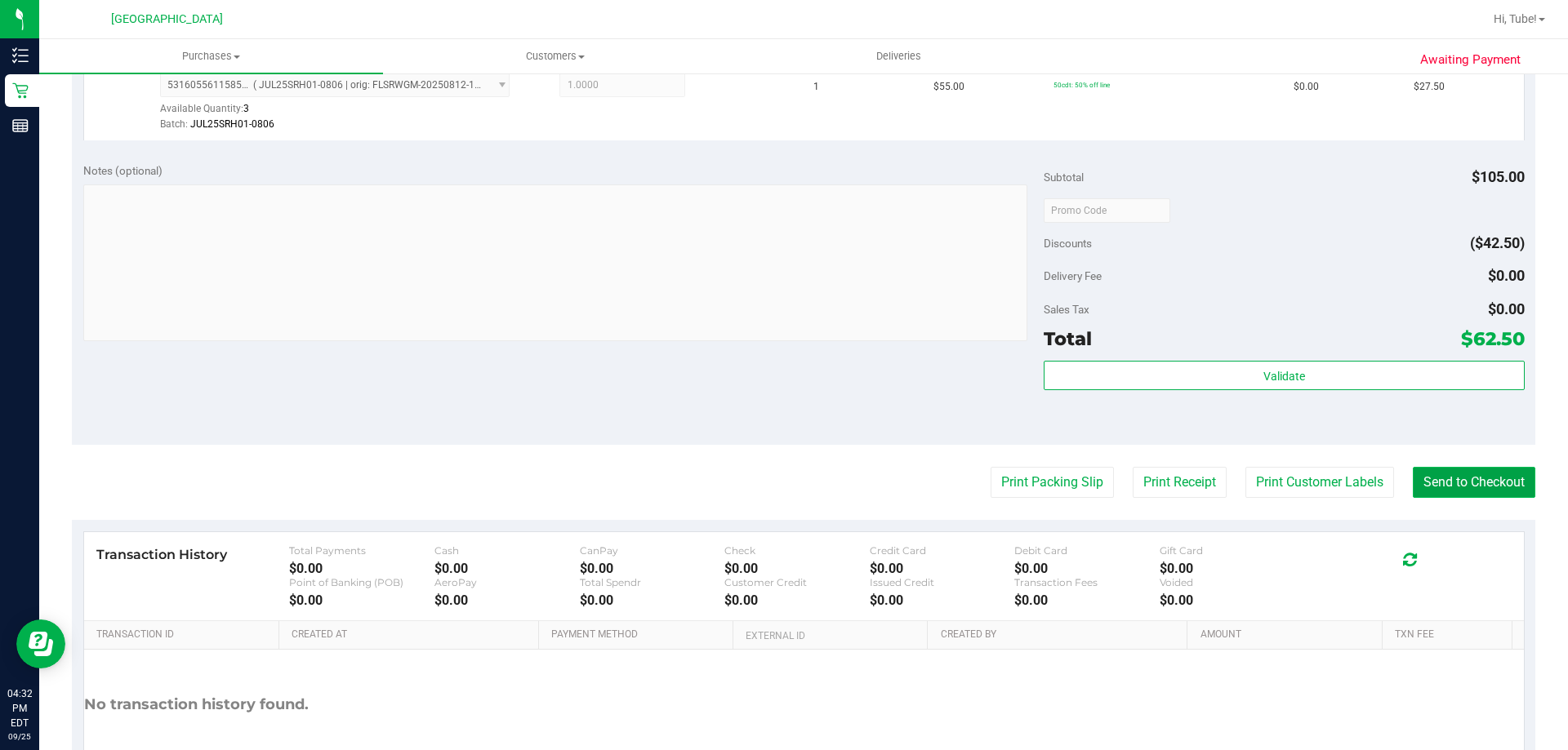
click at [1461, 475] on button "Send to Checkout" at bounding box center [1474, 482] width 123 height 31
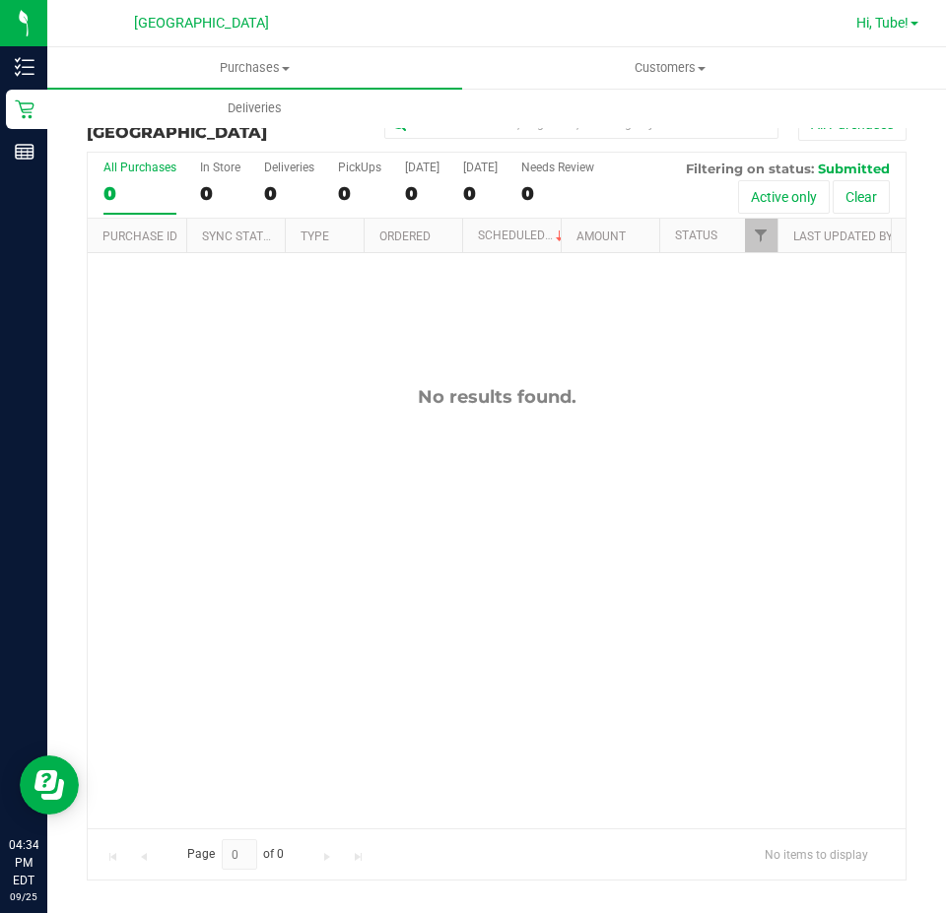
click at [888, 22] on span "Hi, Tube!" at bounding box center [882, 23] width 52 height 16
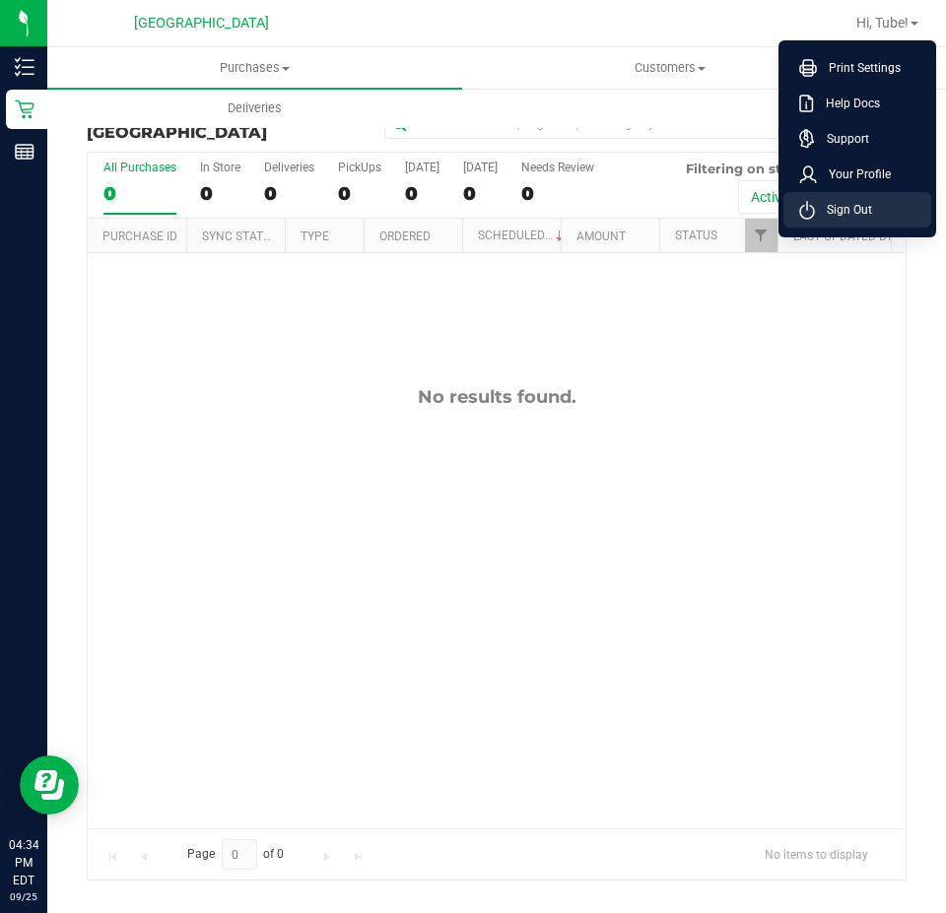
click at [825, 199] on li "Sign Out" at bounding box center [857, 209] width 148 height 35
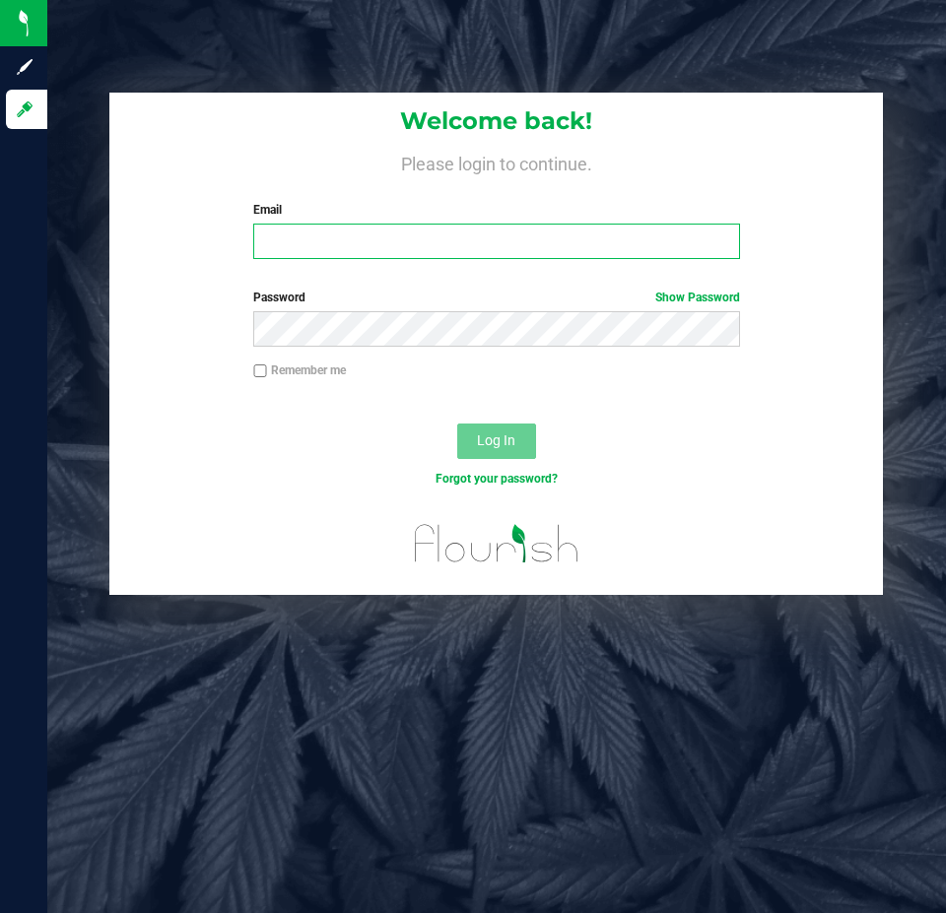
click at [312, 232] on input "Email" at bounding box center [496, 241] width 486 height 35
type input "[EMAIL_ADDRESS][DOMAIN_NAME]"
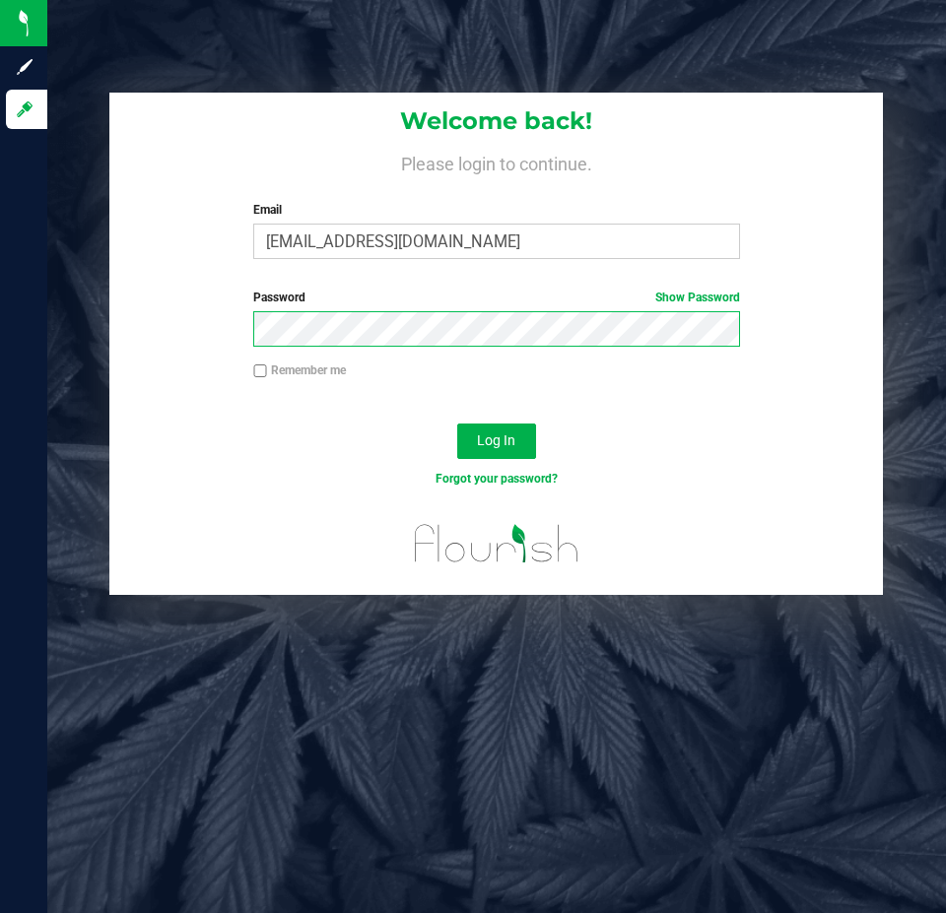
click at [457, 424] on button "Log In" at bounding box center [496, 441] width 79 height 35
